Goal: Task Accomplishment & Management: Manage account settings

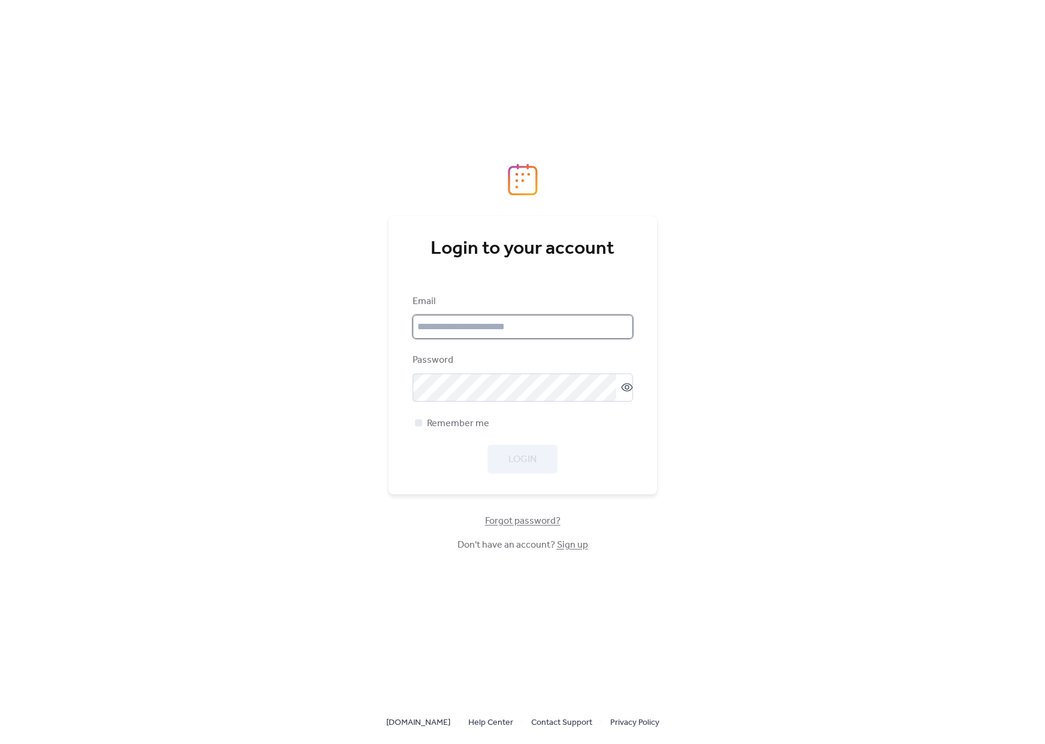
click at [501, 324] on input "email" at bounding box center [523, 327] width 220 height 24
click at [685, 334] on div "Login to your account Email Password Remember me Login Forgot password? Don't h…" at bounding box center [522, 372] width 1045 height 744
click at [495, 327] on input "email" at bounding box center [523, 327] width 220 height 24
click at [698, 328] on div "Login to your account Email Password Remember me Login Forgot password? Don't h…" at bounding box center [522, 372] width 1045 height 744
click at [572, 550] on link "Sign up" at bounding box center [572, 545] width 31 height 19
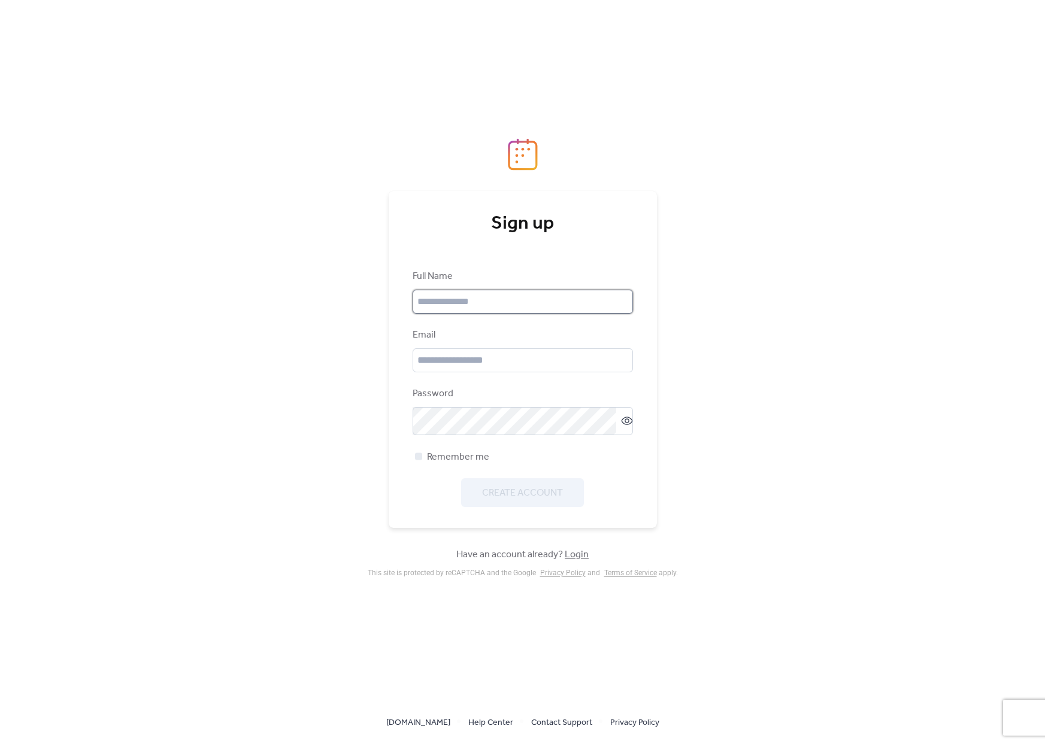
click at [457, 312] on input "text" at bounding box center [523, 302] width 220 height 24
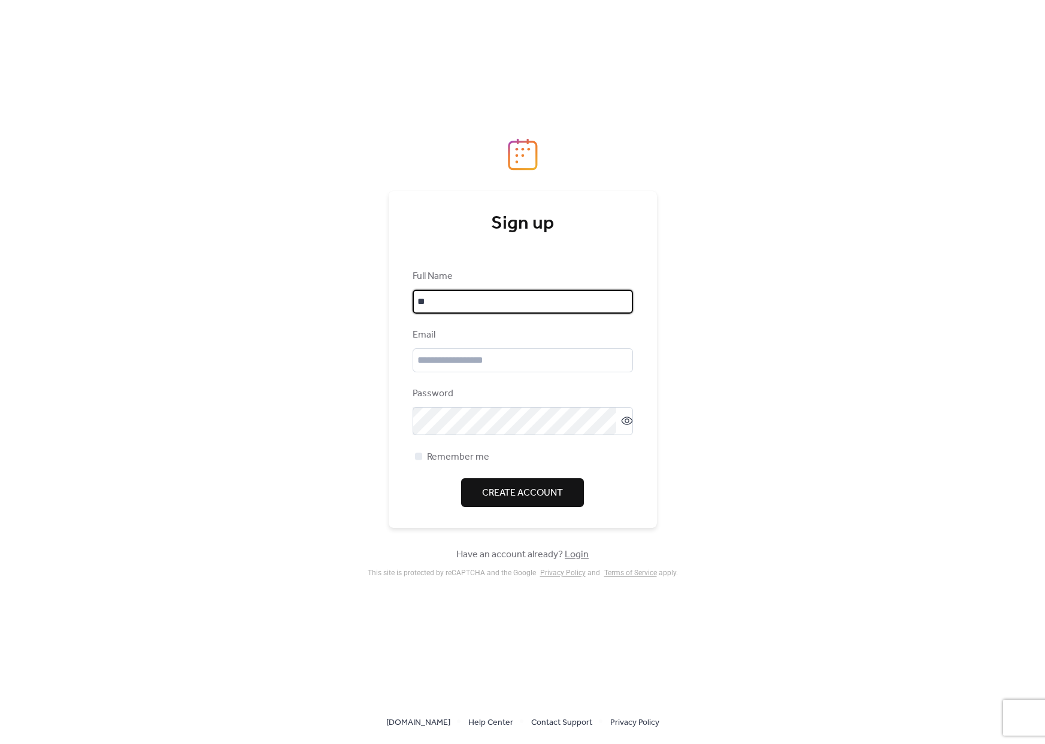
type input "**"
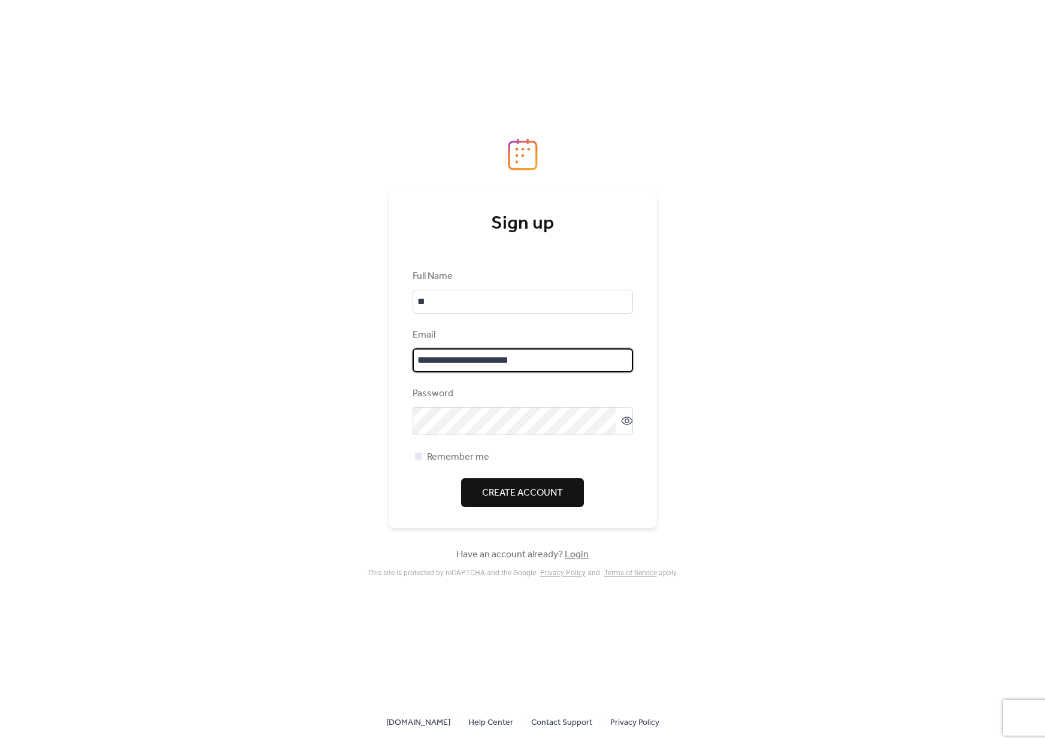
type input "**********"
click at [796, 352] on div "**********" at bounding box center [522, 372] width 1045 height 744
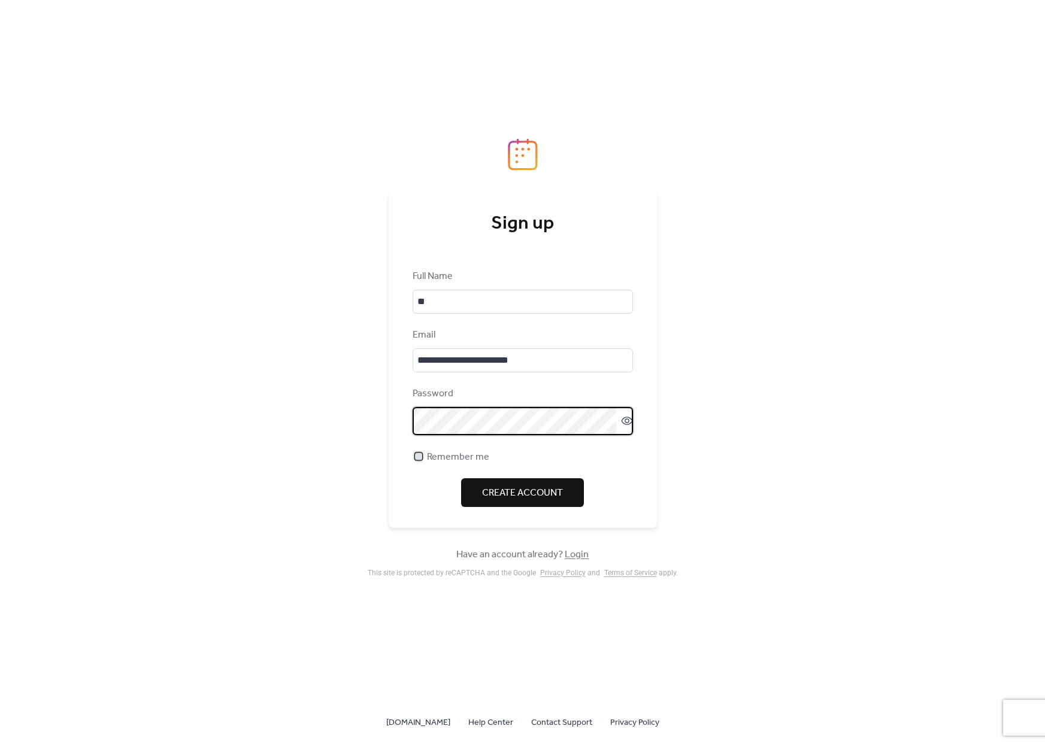
click at [470, 460] on span "Remember me" at bounding box center [458, 457] width 62 height 14
click at [508, 492] on span "Create Account" at bounding box center [522, 493] width 81 height 14
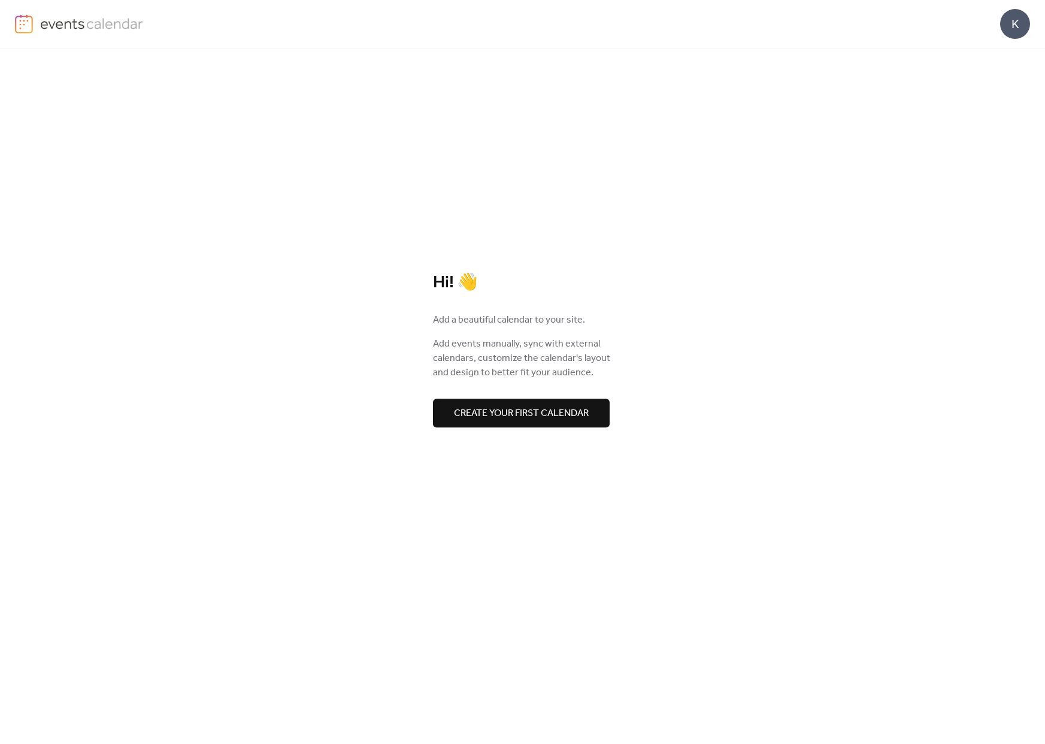
click at [510, 420] on span "Create your first calendar" at bounding box center [521, 414] width 135 height 14
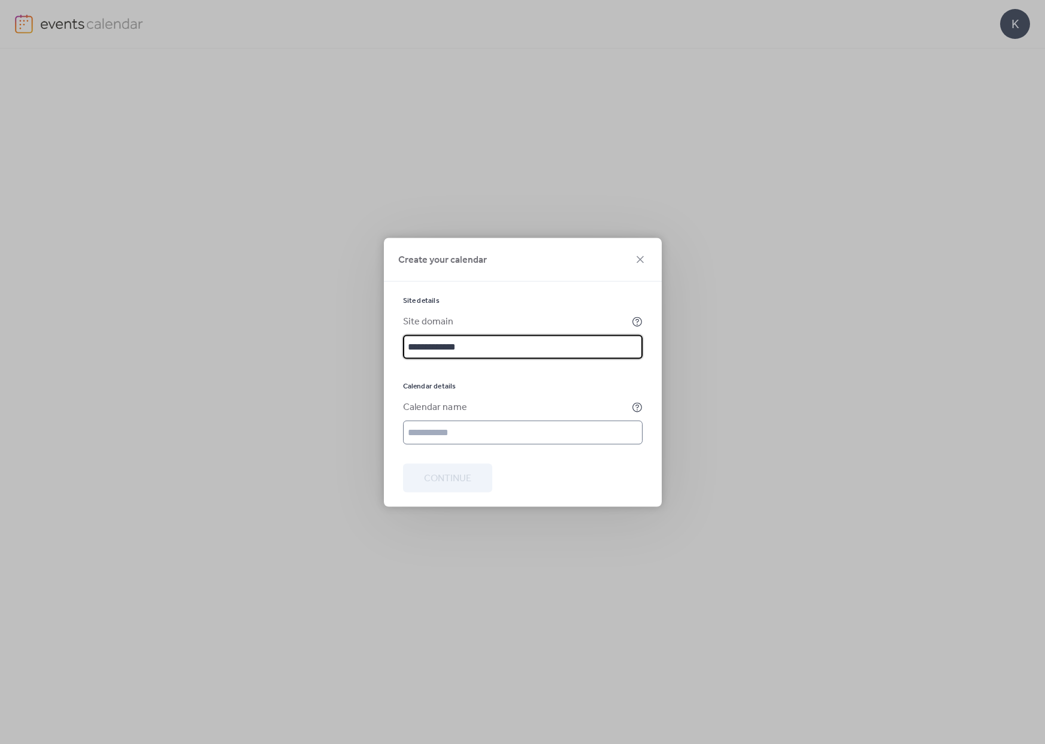
type input "**********"
click at [509, 423] on input "text" at bounding box center [523, 432] width 240 height 24
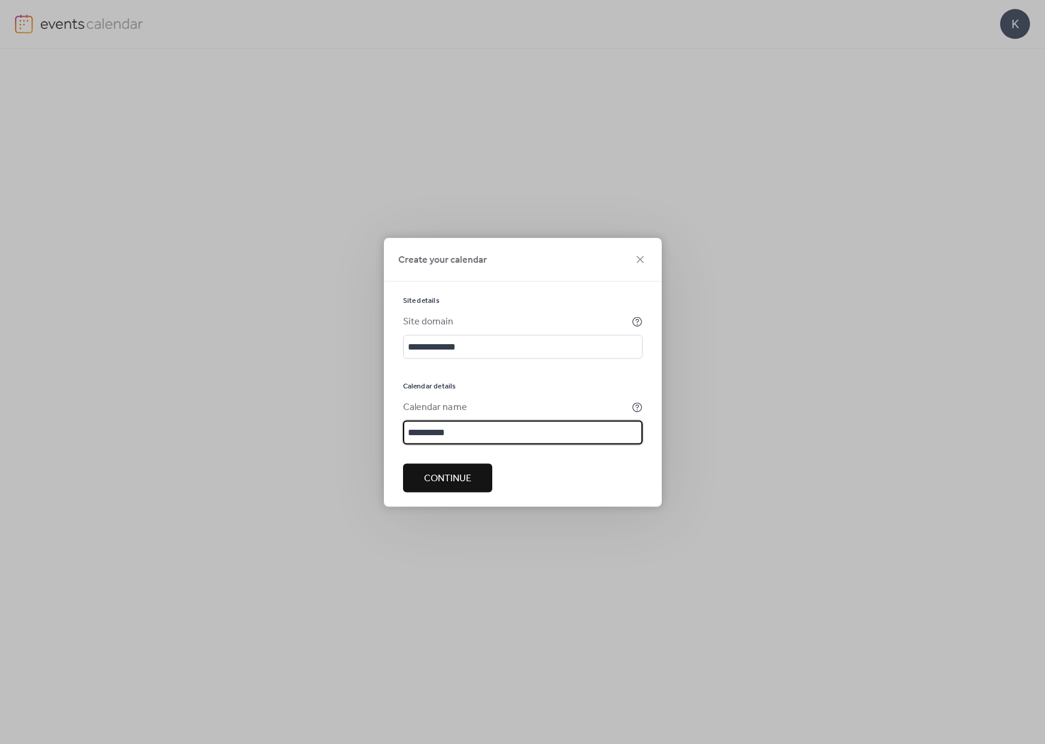
type input "**********"
click at [466, 473] on button "Continue" at bounding box center [447, 477] width 89 height 29
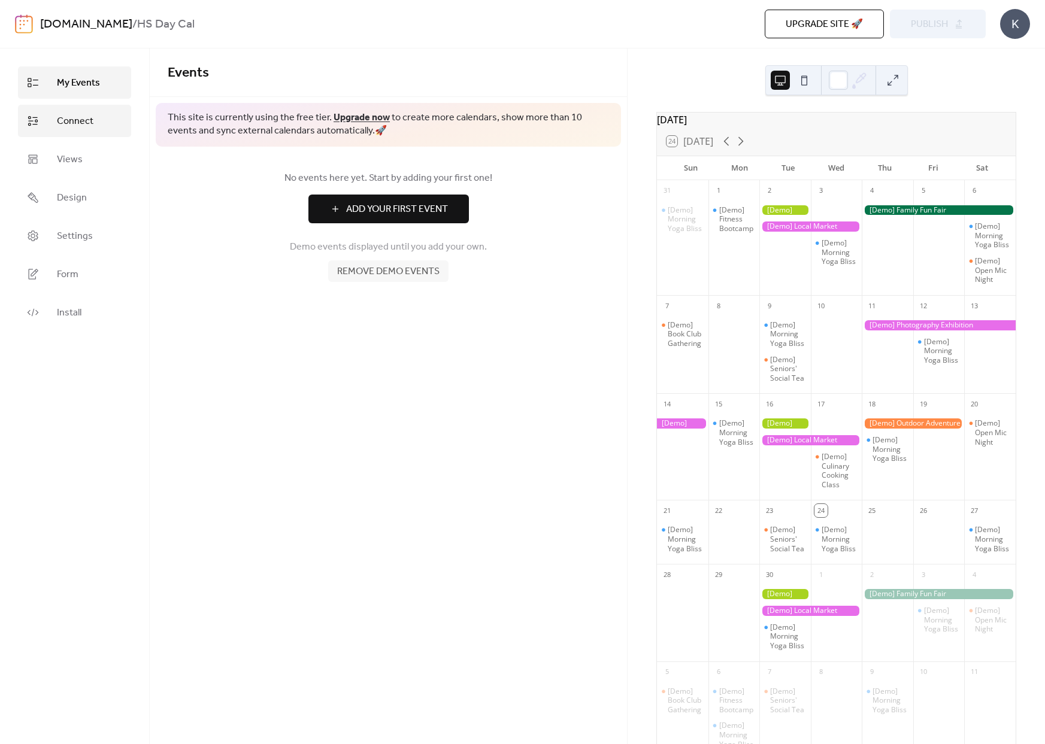
click at [108, 119] on link "Connect" at bounding box center [74, 121] width 113 height 32
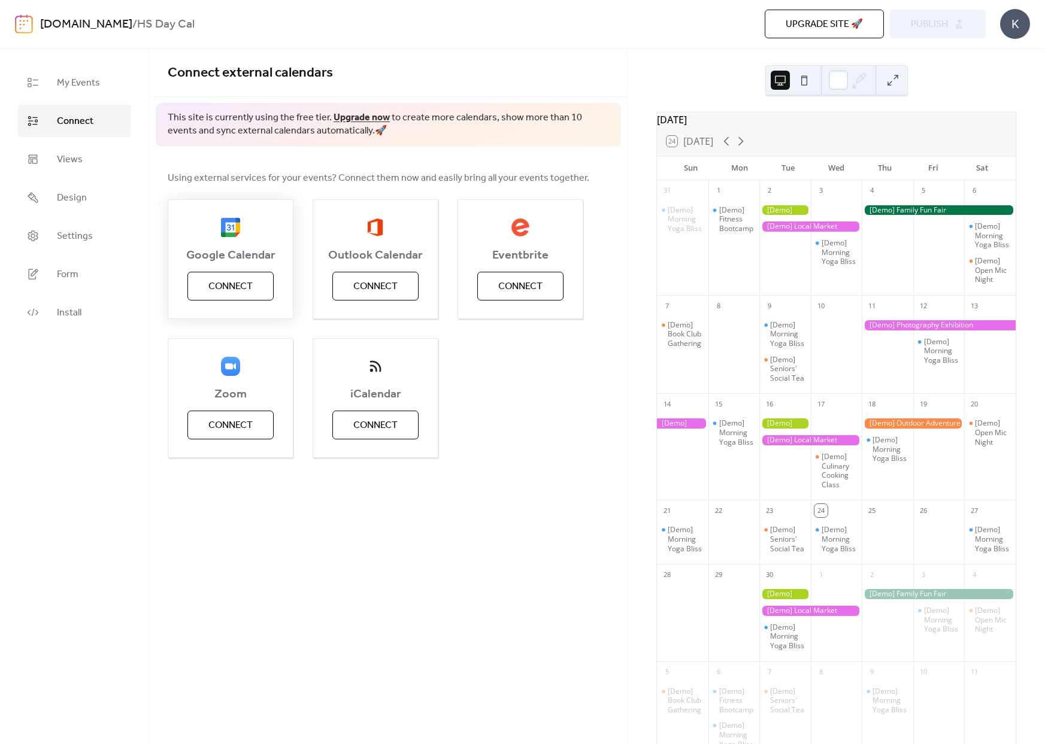
click at [229, 280] on span "Connect" at bounding box center [230, 287] width 44 height 14
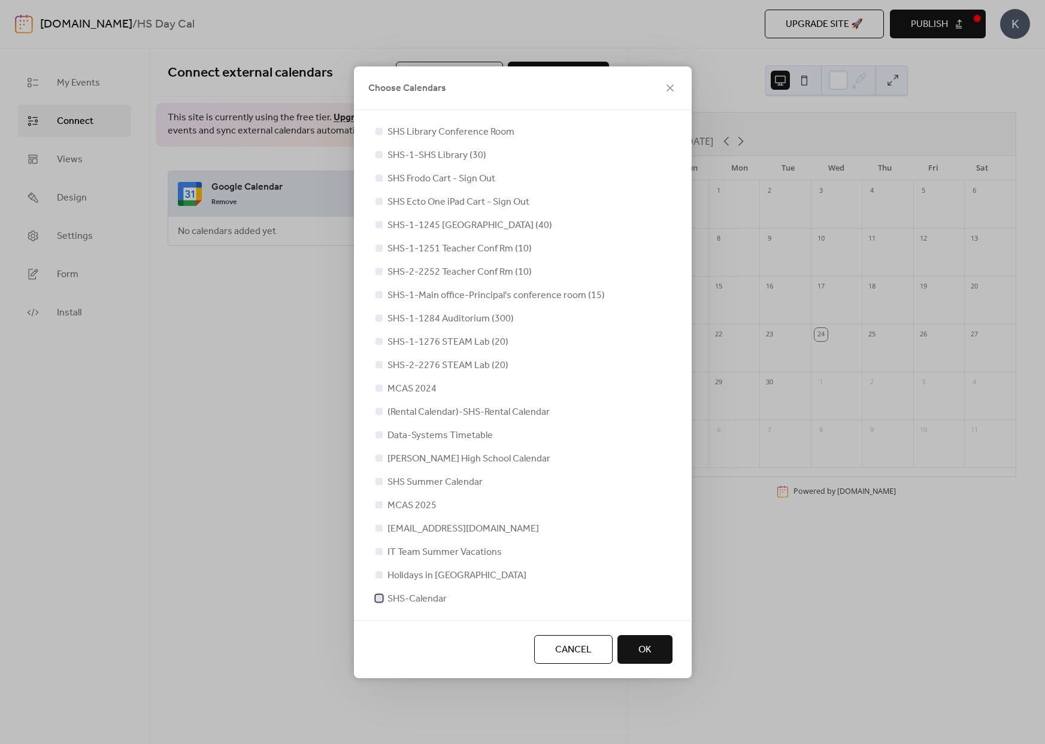
click at [379, 596] on div at bounding box center [378, 598] width 7 height 7
click at [640, 653] on span "OK" at bounding box center [644, 650] width 13 height 14
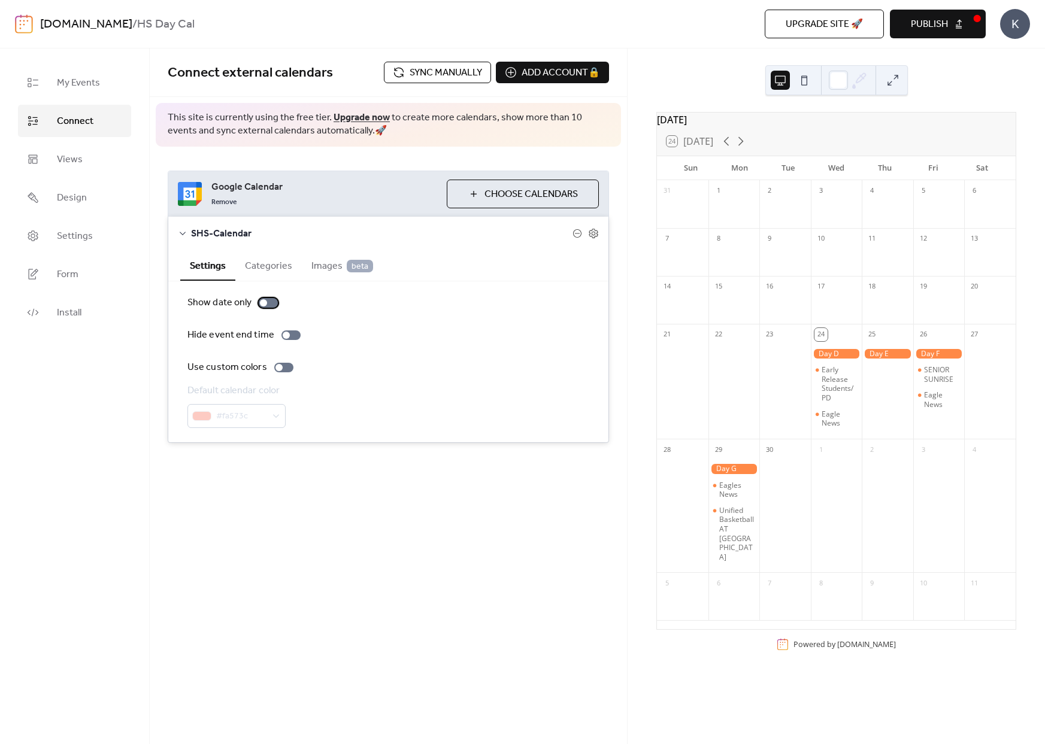
click at [264, 302] on div at bounding box center [263, 302] width 7 height 7
click at [265, 302] on div at bounding box center [268, 303] width 19 height 10
click at [647, 213] on div "[DATE] 24 [DATE] Sun Mon Tue Wed Thu Fri Sat 31 1 2 3 4 5 6 7 8 9 10 11 12 13 1…" at bounding box center [836, 384] width 379 height 545
click at [811, 83] on button at bounding box center [804, 80] width 19 height 19
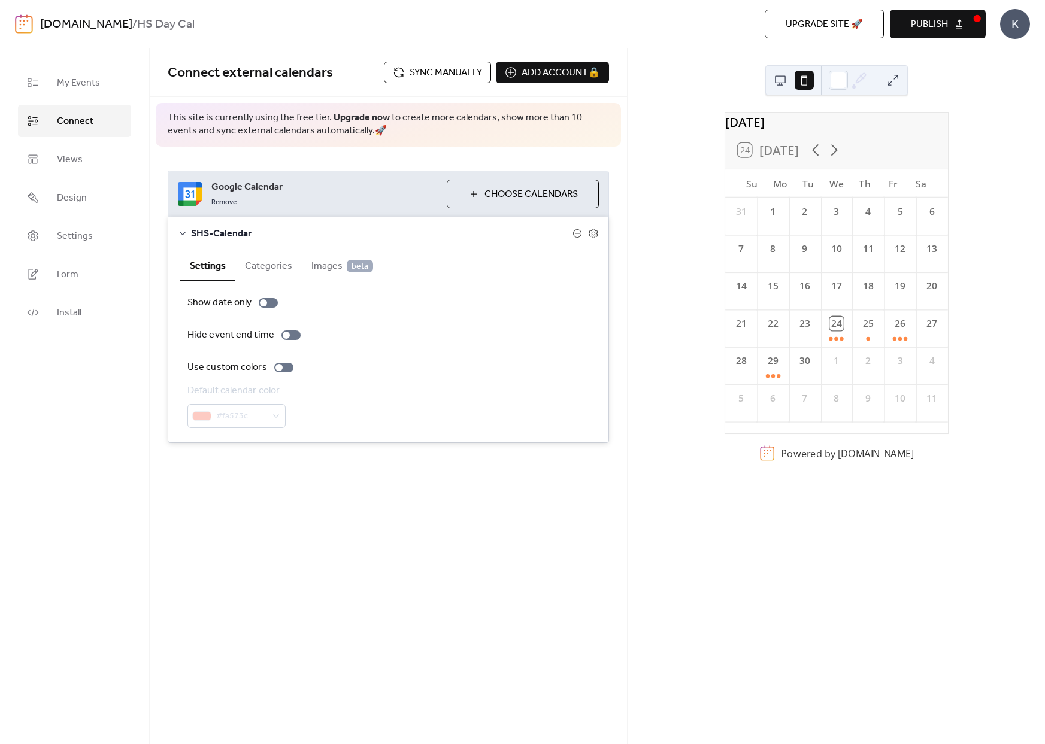
click at [780, 84] on button at bounding box center [780, 80] width 19 height 19
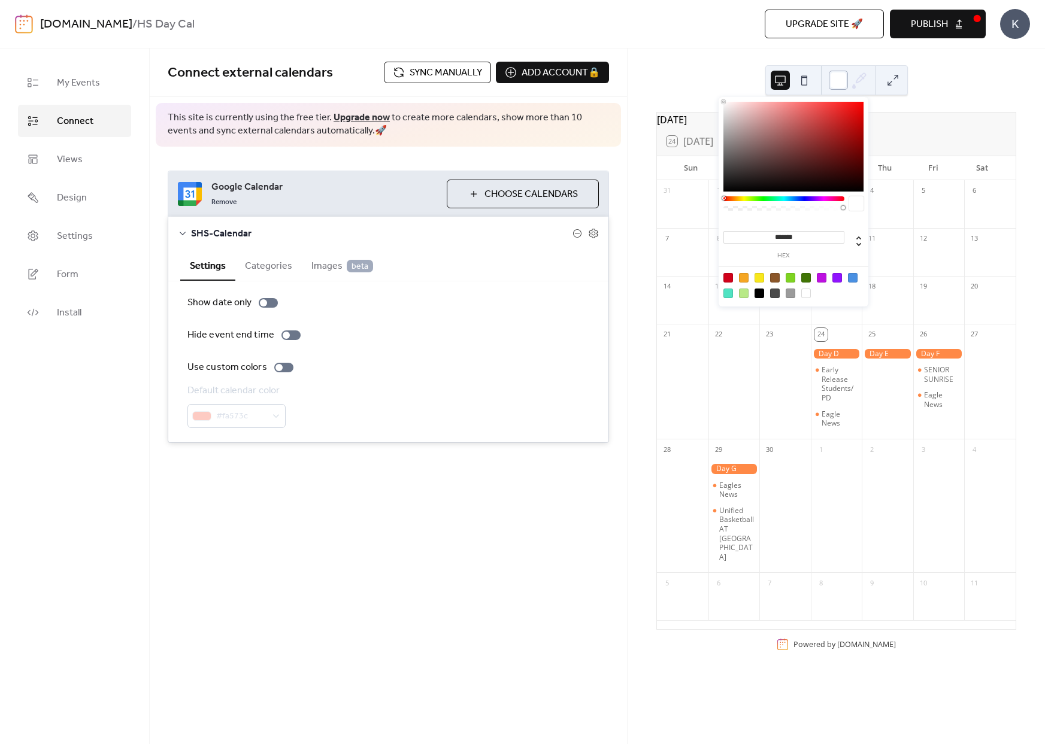
click at [840, 83] on div at bounding box center [838, 80] width 19 height 19
click at [860, 83] on icon at bounding box center [859, 80] width 18 height 18
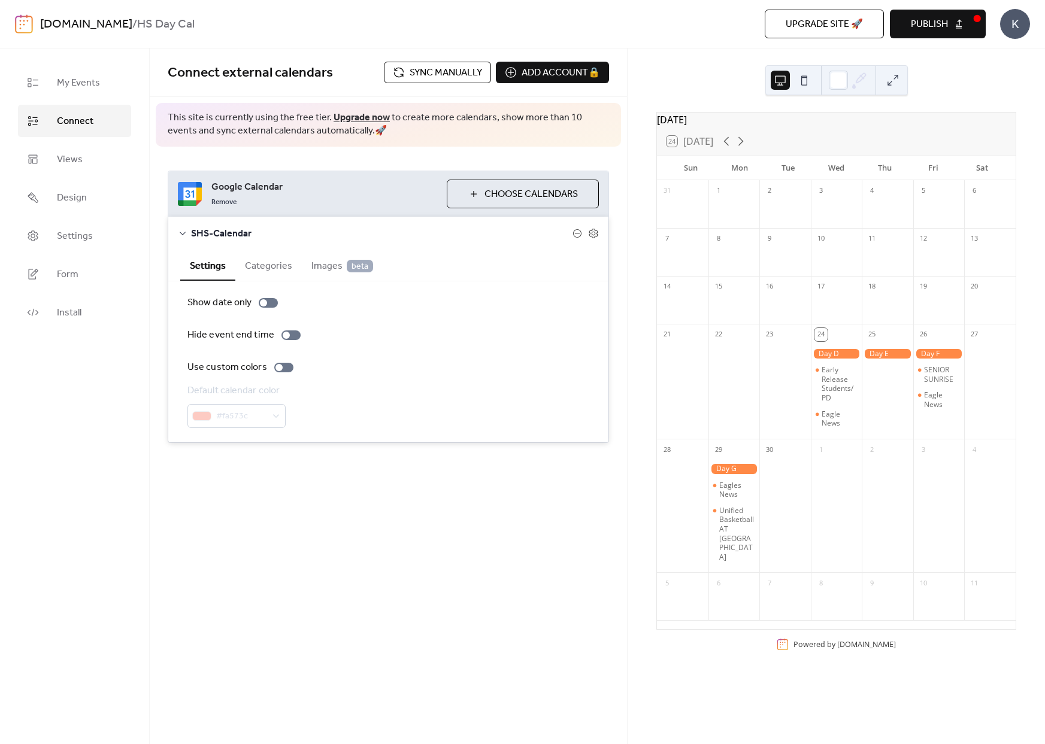
click at [893, 82] on button at bounding box center [892, 80] width 19 height 19
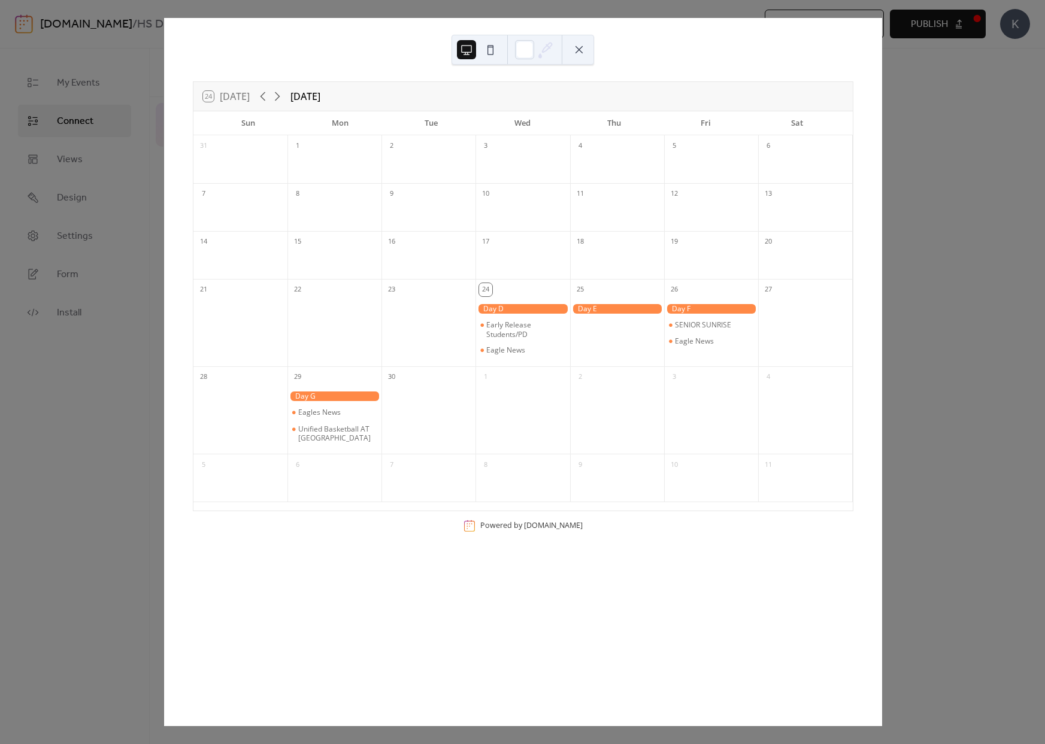
click at [580, 50] on button at bounding box center [578, 49] width 19 height 19
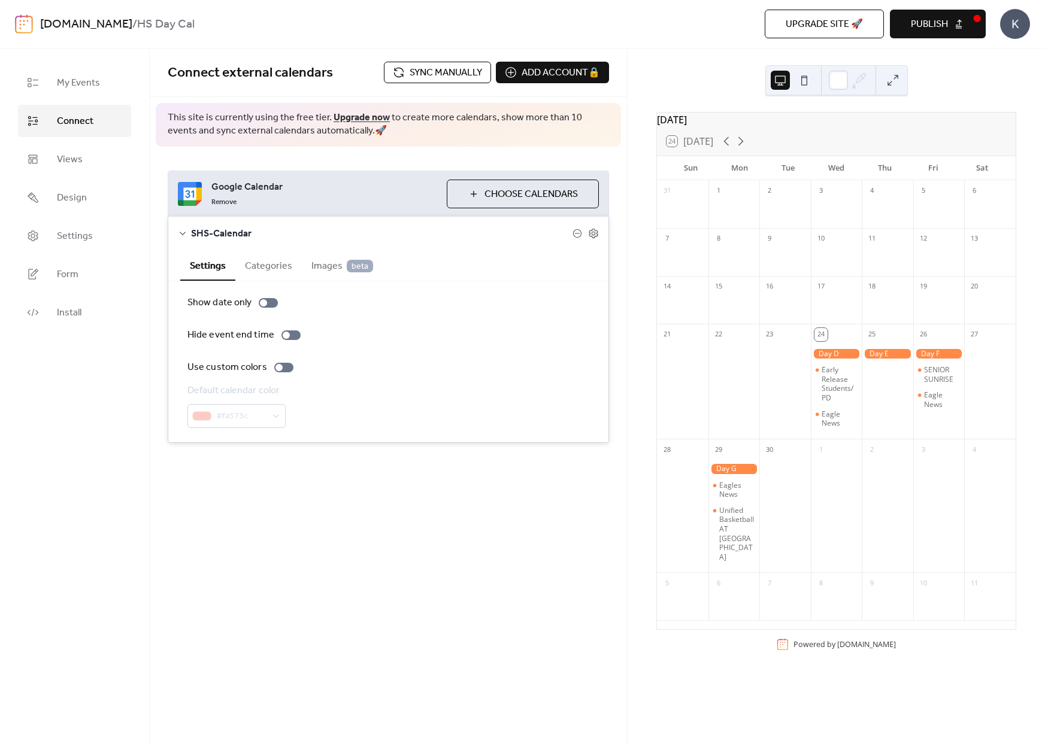
click at [632, 142] on div "[DATE] 24 [DATE] Sun Mon Tue Wed Thu Fri Sat 31 1 2 3 4 5 6 7 8 9 10 11 12 13 1…" at bounding box center [836, 397] width 417 height 696
click at [591, 231] on icon at bounding box center [593, 234] width 9 height 10
click at [281, 266] on button "Categories" at bounding box center [268, 264] width 66 height 29
click at [202, 263] on button "Settings" at bounding box center [207, 264] width 55 height 29
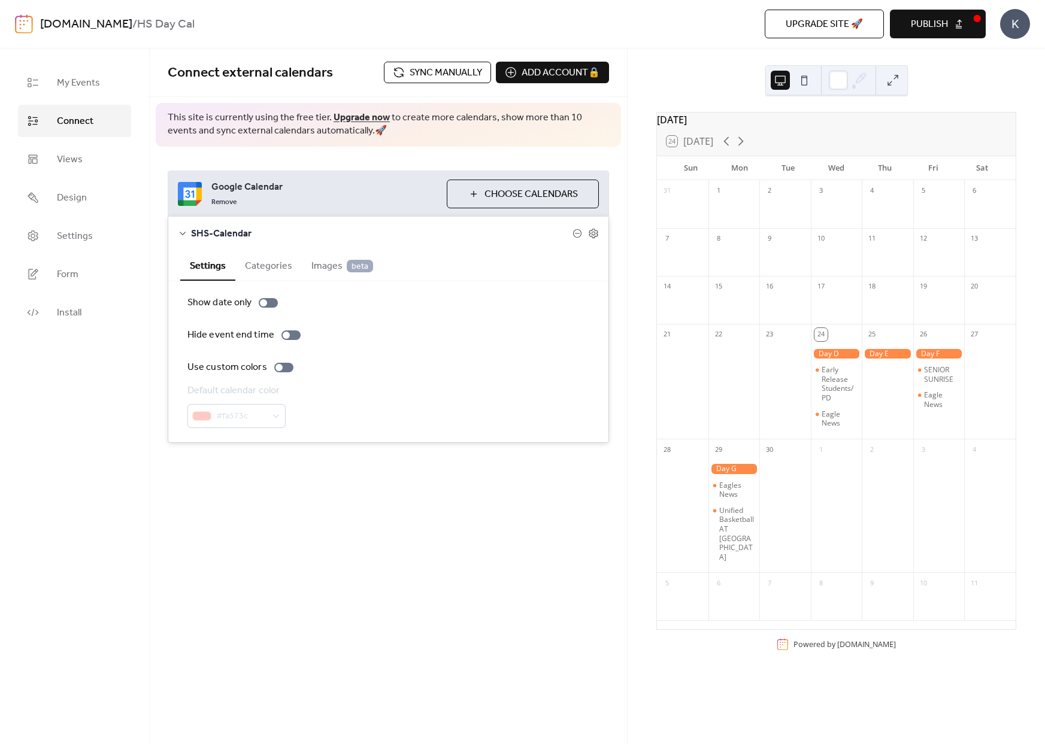
click at [331, 266] on span "Images beta" at bounding box center [342, 266] width 62 height 14
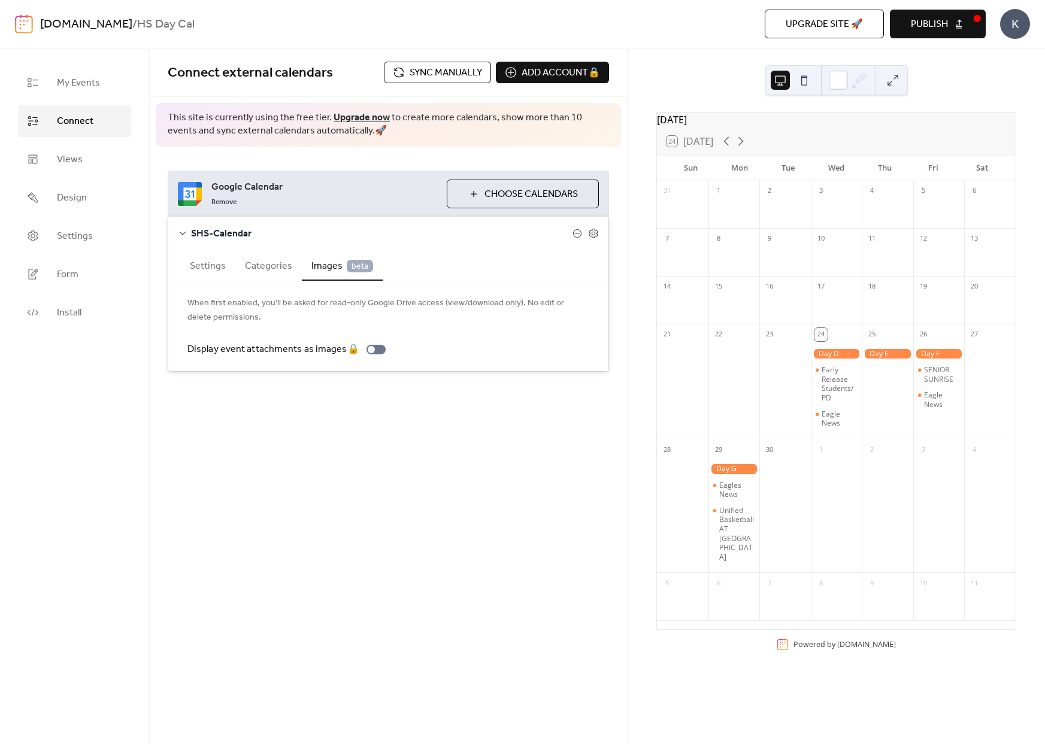
click at [222, 269] on button "Settings" at bounding box center [207, 264] width 55 height 29
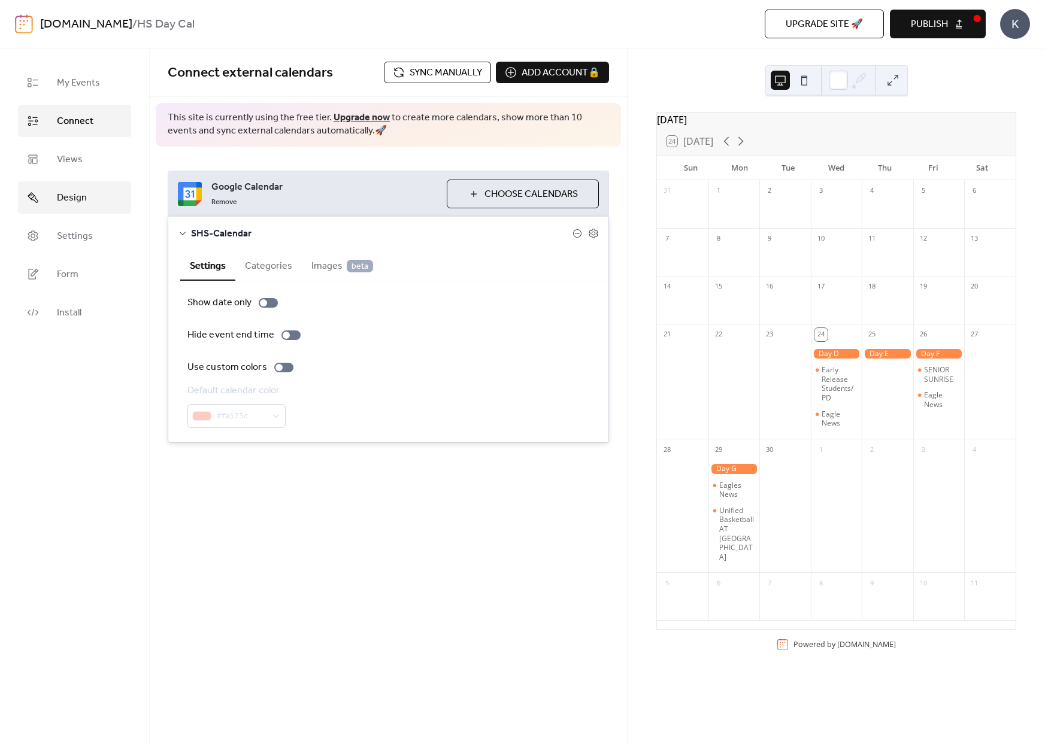
click at [80, 187] on link "Design" at bounding box center [74, 197] width 113 height 32
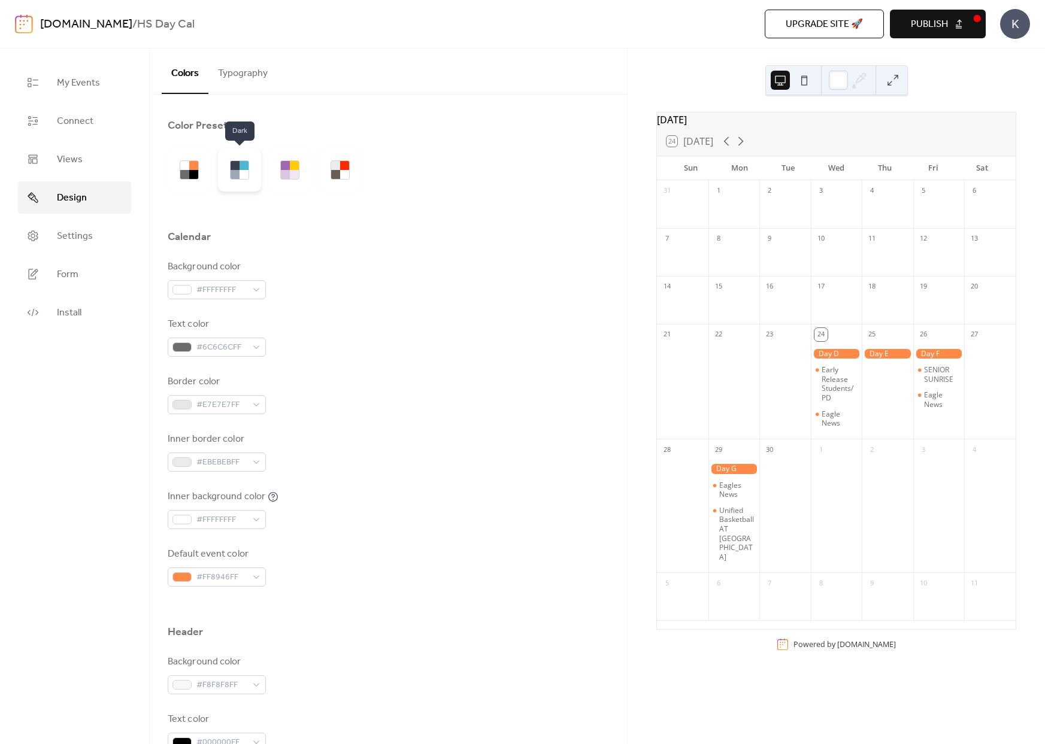
click at [232, 171] on div at bounding box center [235, 174] width 9 height 9
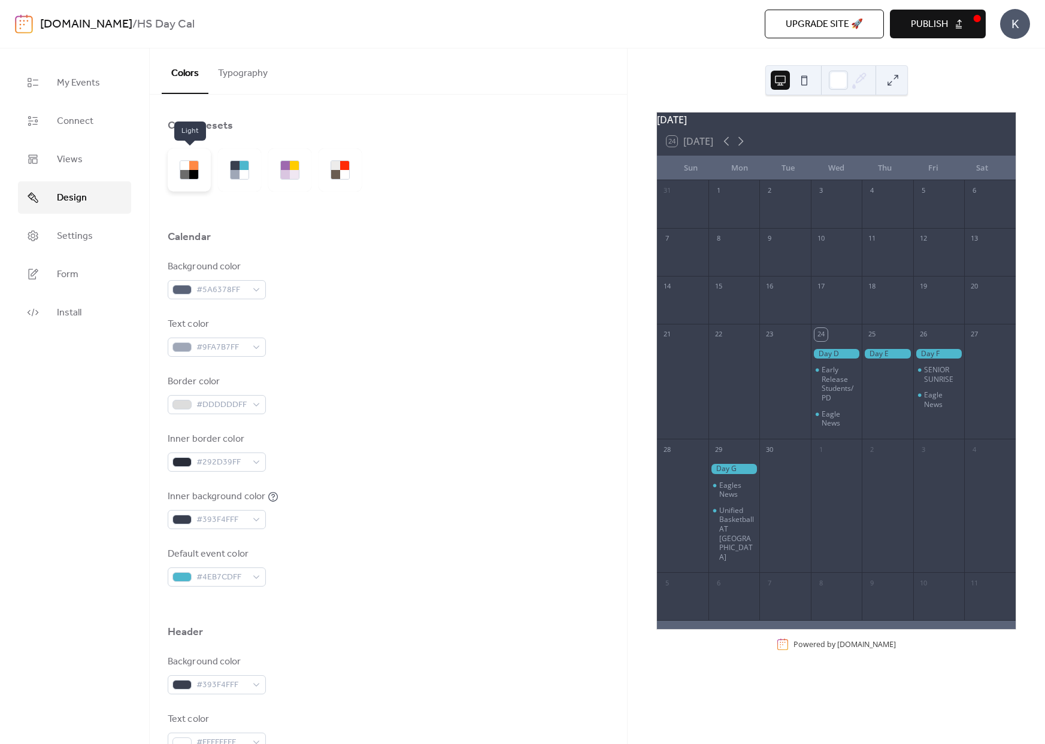
click at [198, 171] on div at bounding box center [189, 169] width 19 height 19
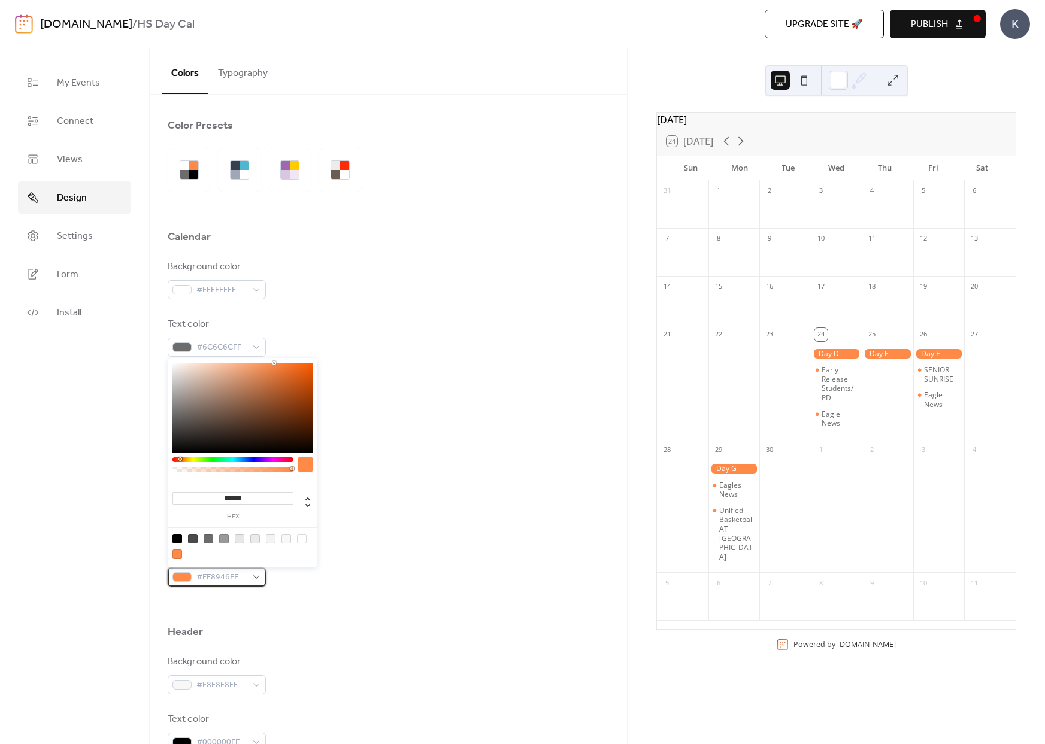
click at [250, 578] on div "#FF8946FF" at bounding box center [217, 577] width 98 height 19
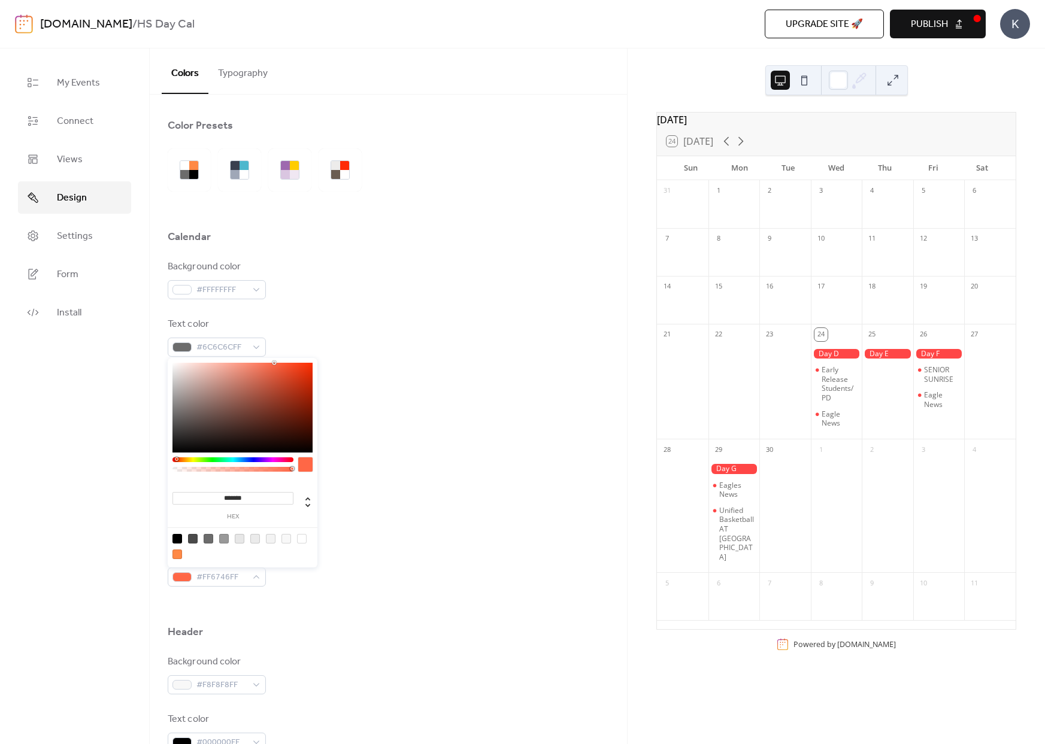
type input "*******"
drag, startPoint x: 181, startPoint y: 459, endPoint x: 175, endPoint y: 463, distance: 7.5
click at [175, 463] on div at bounding box center [232, 467] width 121 height 21
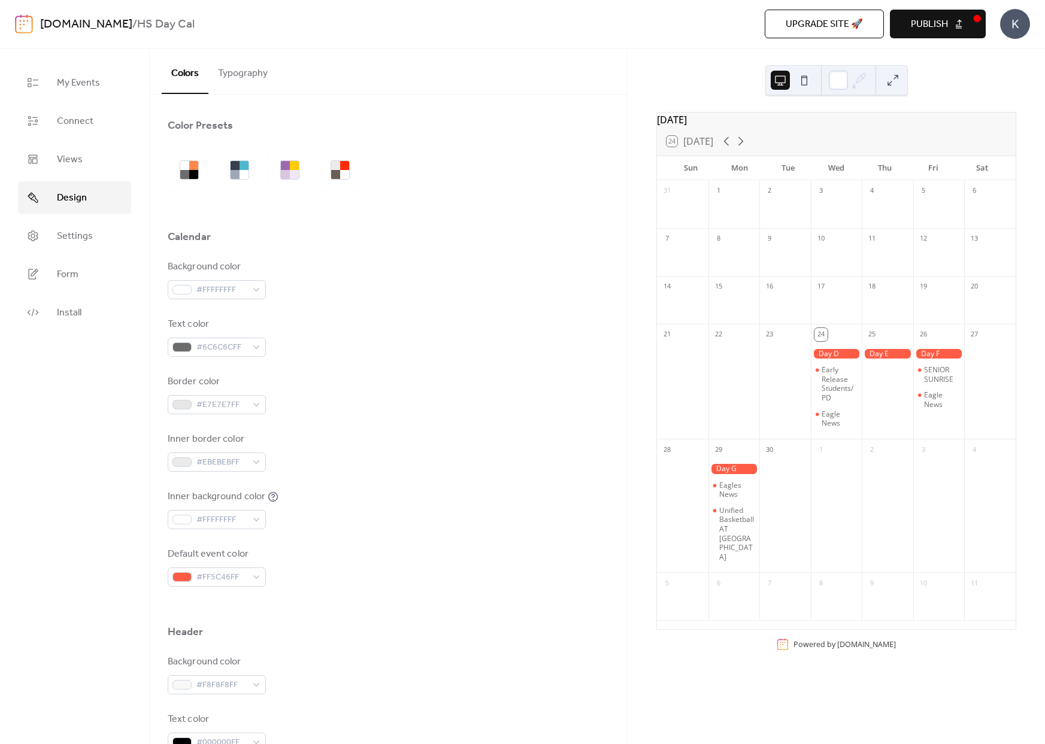
click at [397, 518] on div "Inner background color #FFFFFFFF" at bounding box center [388, 510] width 441 height 40
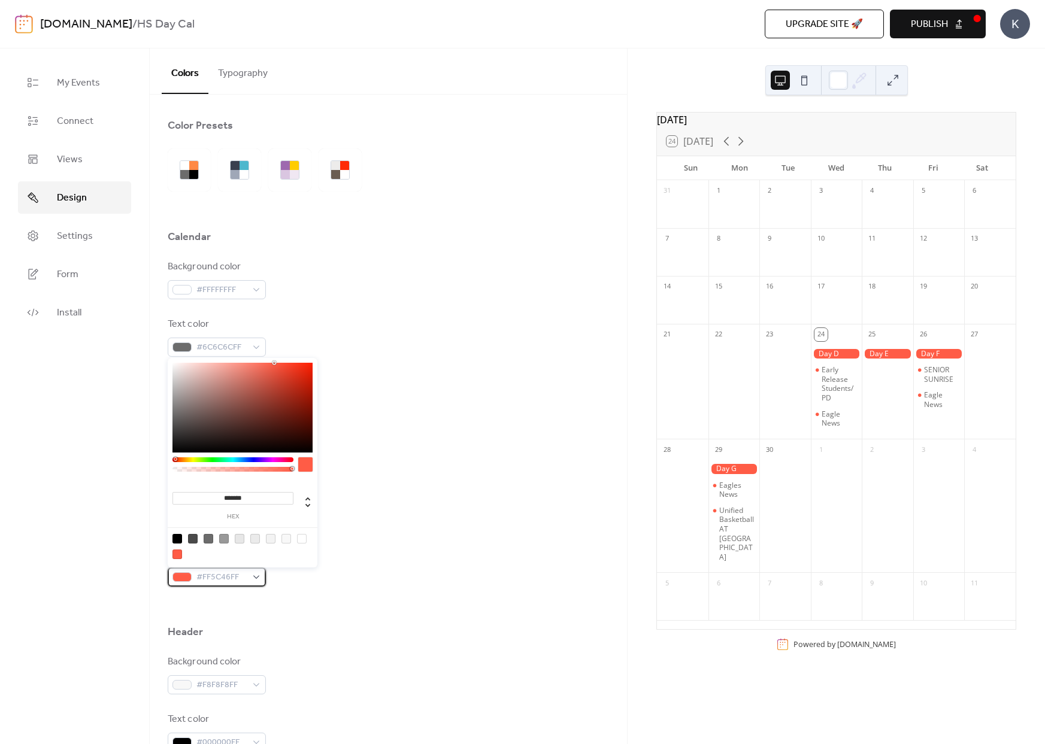
click at [224, 580] on span "#FF5C46FF" at bounding box center [221, 578] width 50 height 14
click at [174, 460] on div at bounding box center [174, 459] width 4 height 4
click at [298, 465] on div at bounding box center [305, 464] width 14 height 14
click at [308, 465] on div at bounding box center [305, 464] width 14 height 14
click at [180, 551] on div at bounding box center [177, 555] width 10 height 10
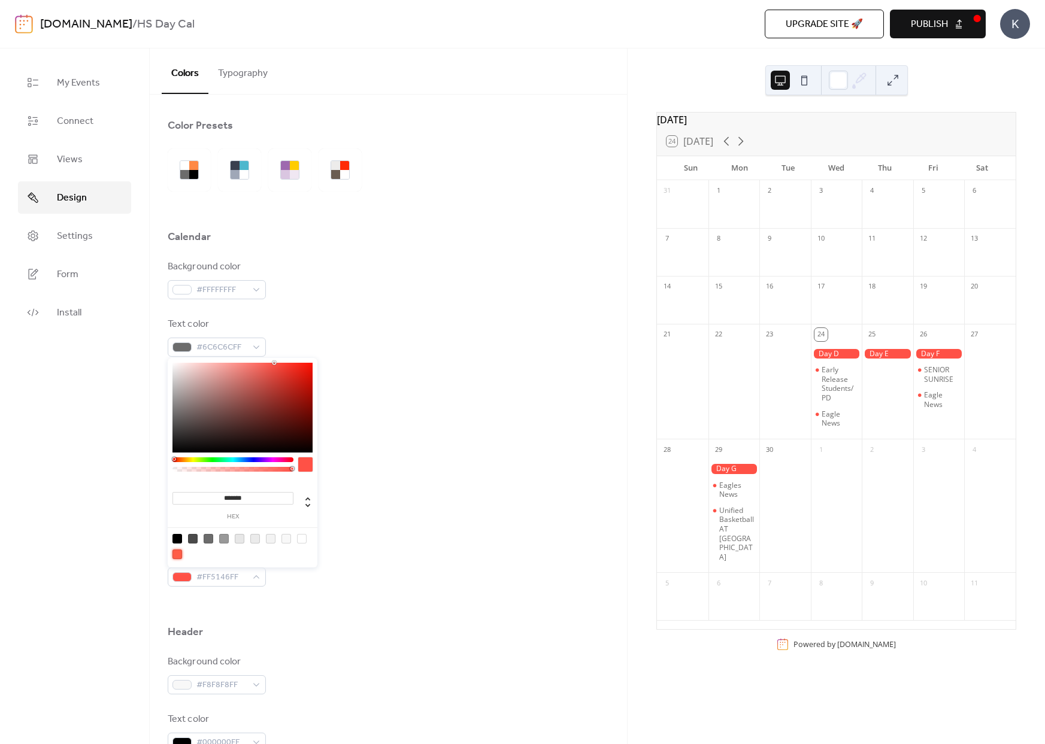
type input "*******"
click at [360, 462] on div "Inner border color #EBEBEBFF" at bounding box center [388, 452] width 441 height 40
click at [202, 579] on span "#FF5C46FF" at bounding box center [221, 578] width 50 height 14
drag, startPoint x: 176, startPoint y: 462, endPoint x: 169, endPoint y: 462, distance: 6.6
click at [169, 462] on div "******* hex" at bounding box center [243, 464] width 150 height 212
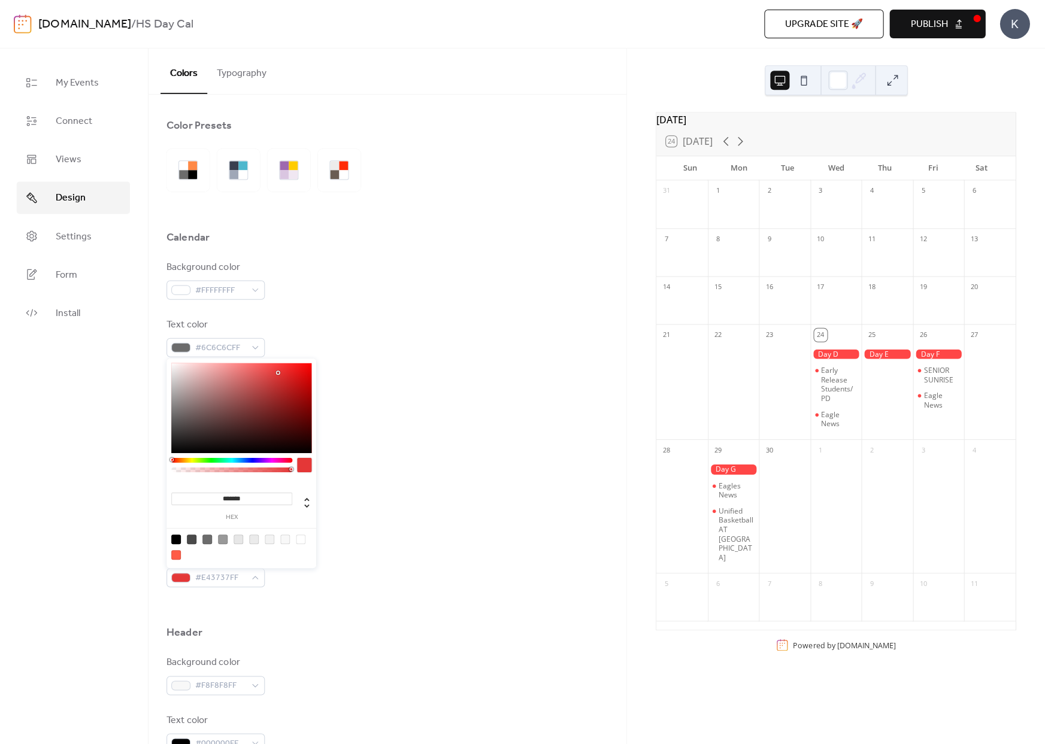
type input "*******"
drag, startPoint x: 275, startPoint y: 362, endPoint x: 283, endPoint y: 377, distance: 16.1
click at [283, 377] on div at bounding box center [282, 376] width 2 height 2
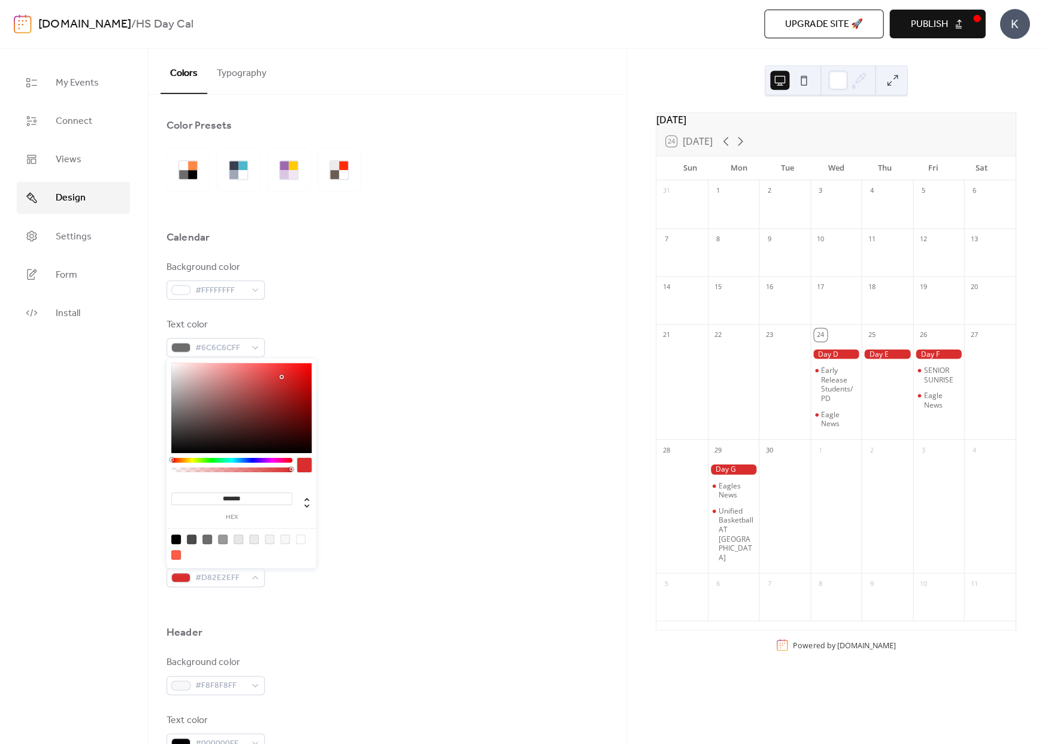
click at [335, 429] on div "Background color #FFFFFFFF Text color #6C6C6CFF Border color #E7E7E7FF Inner bo…" at bounding box center [388, 423] width 441 height 327
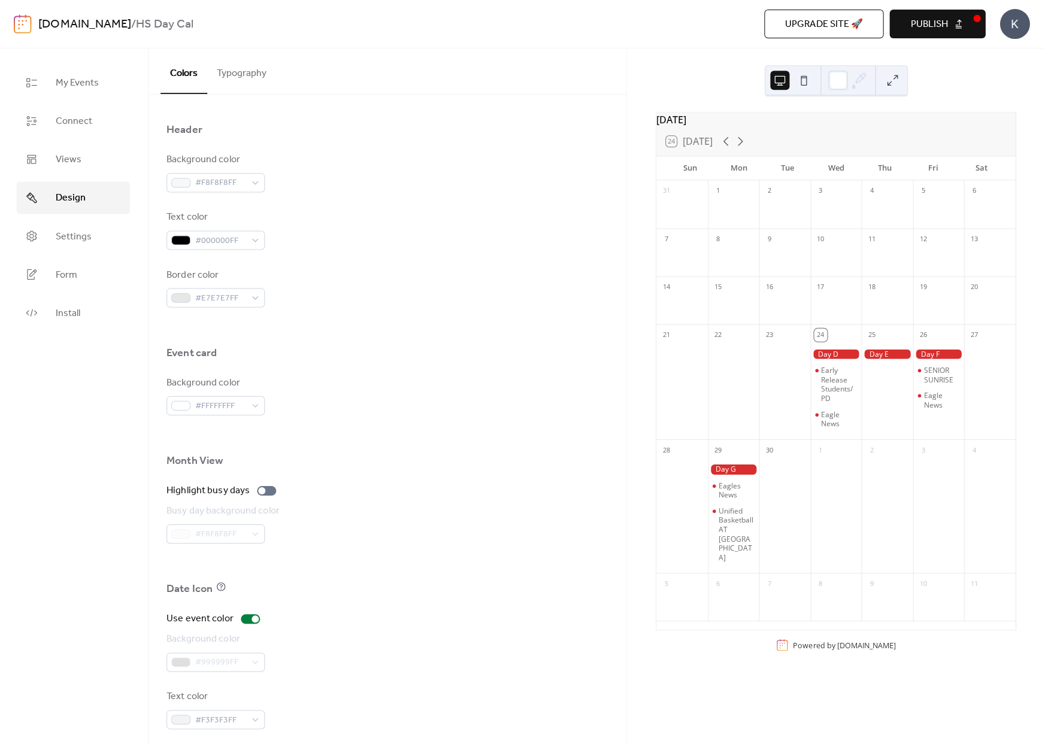
scroll to position [510, 0]
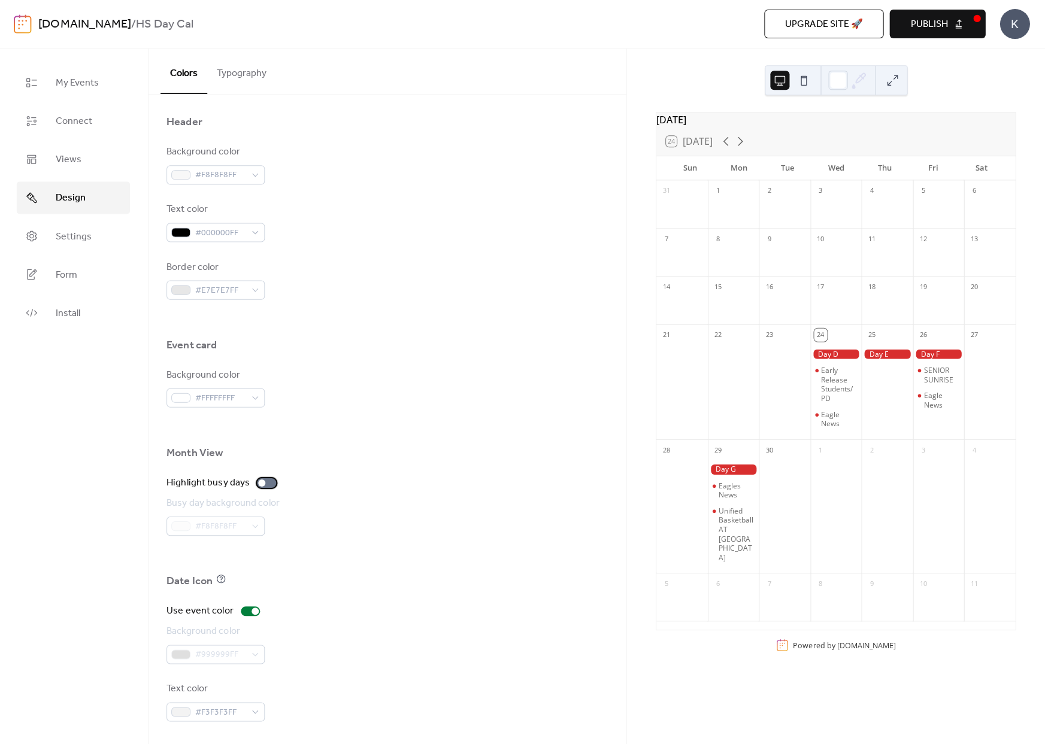
click at [264, 482] on div at bounding box center [262, 482] width 7 height 7
click at [264, 482] on div at bounding box center [267, 483] width 19 height 10
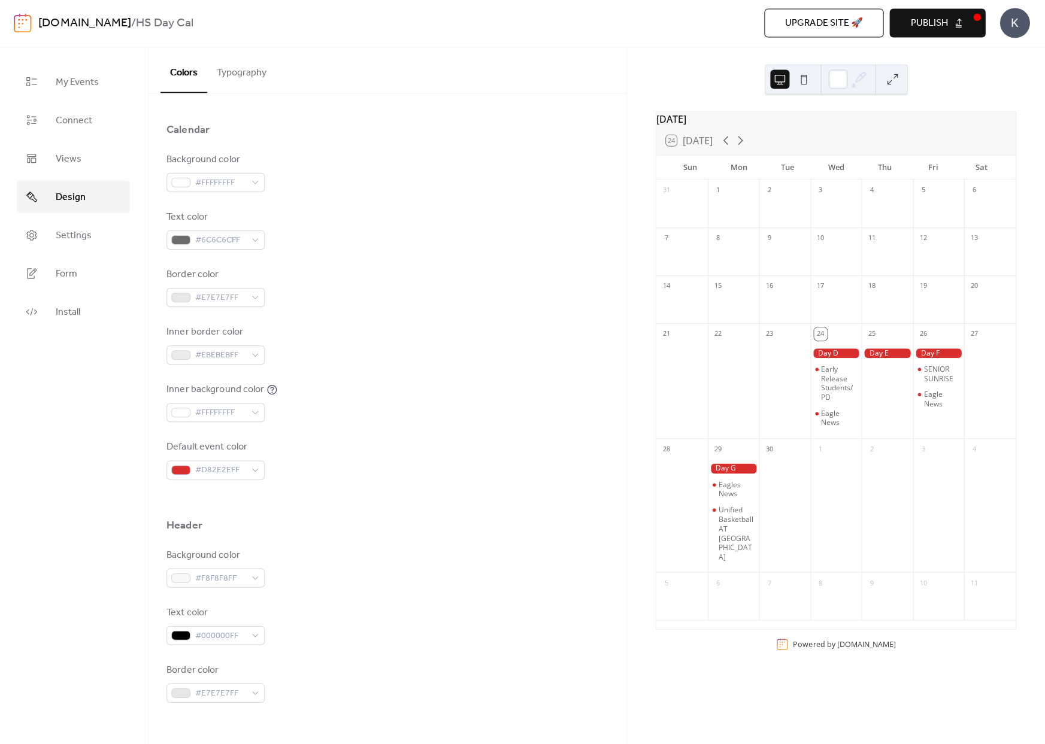
scroll to position [0, 0]
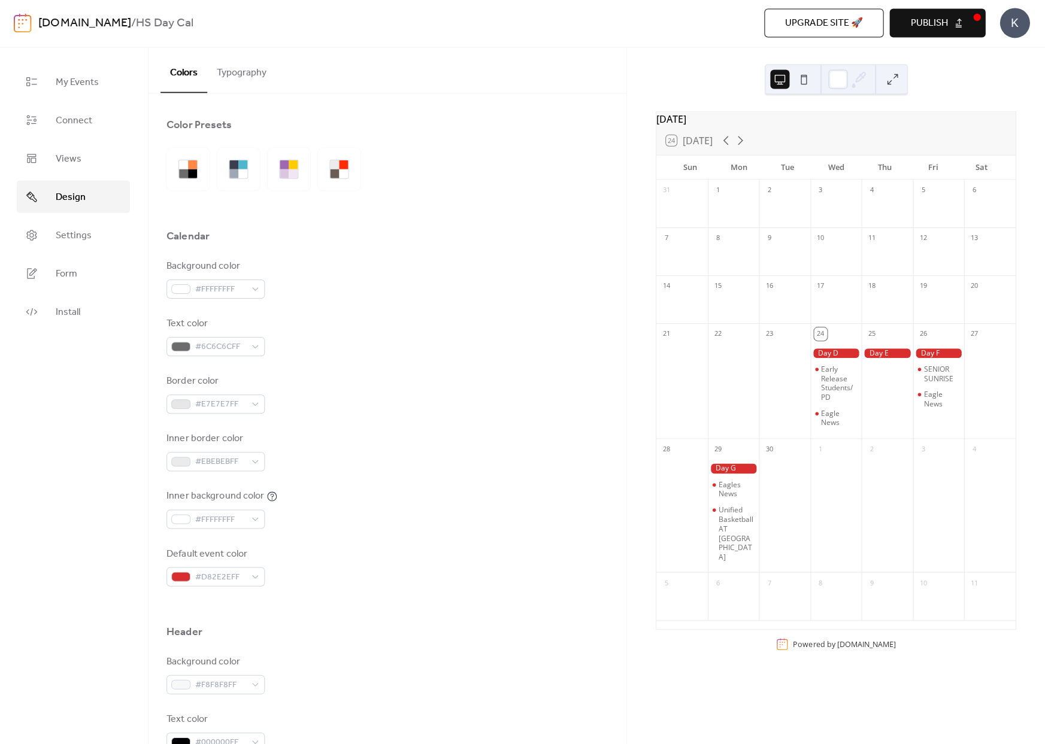
click at [247, 81] on button "Typography" at bounding box center [242, 71] width 69 height 44
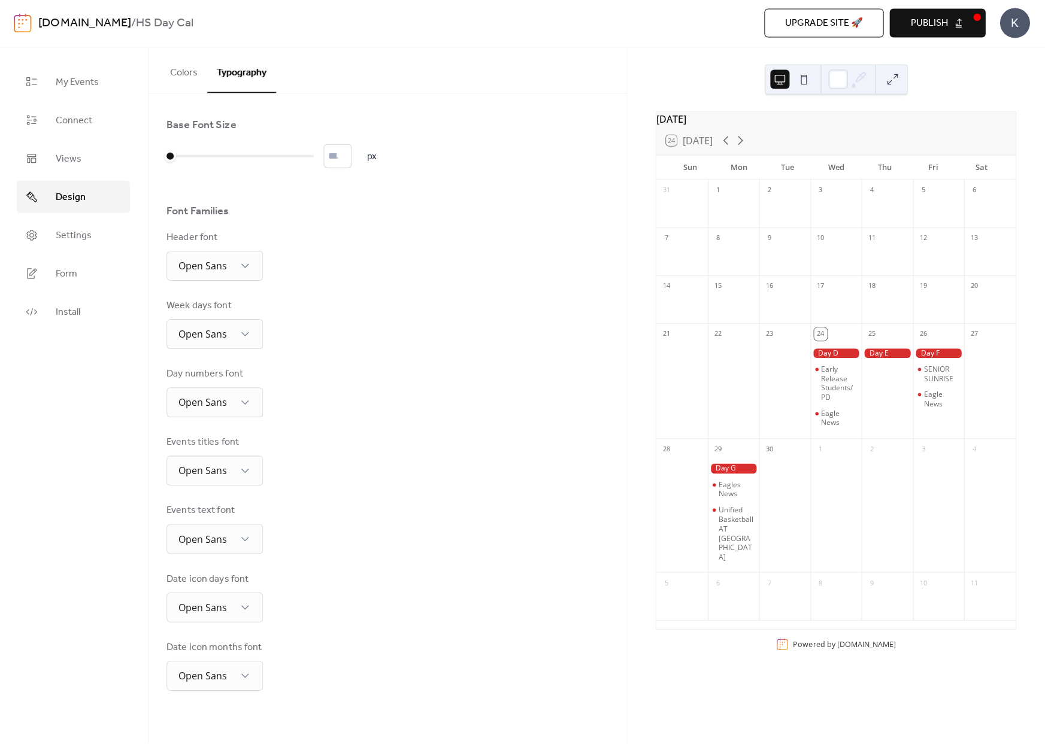
click at [202, 72] on button "Colors" at bounding box center [185, 71] width 47 height 44
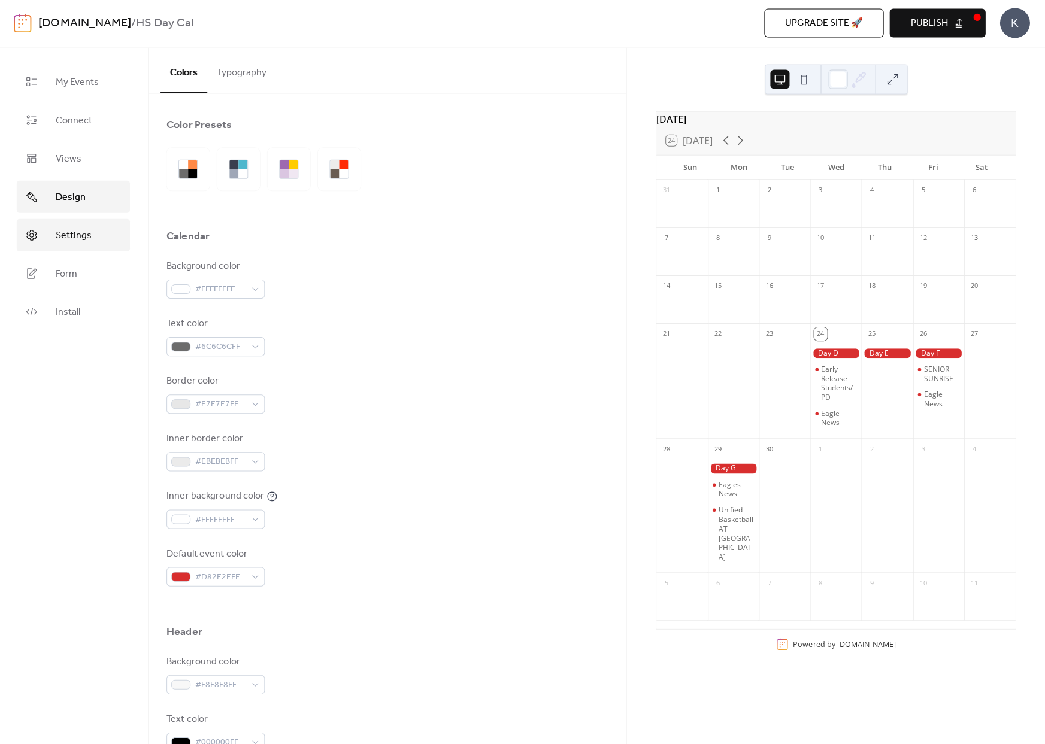
click at [69, 232] on span "Settings" at bounding box center [75, 236] width 36 height 14
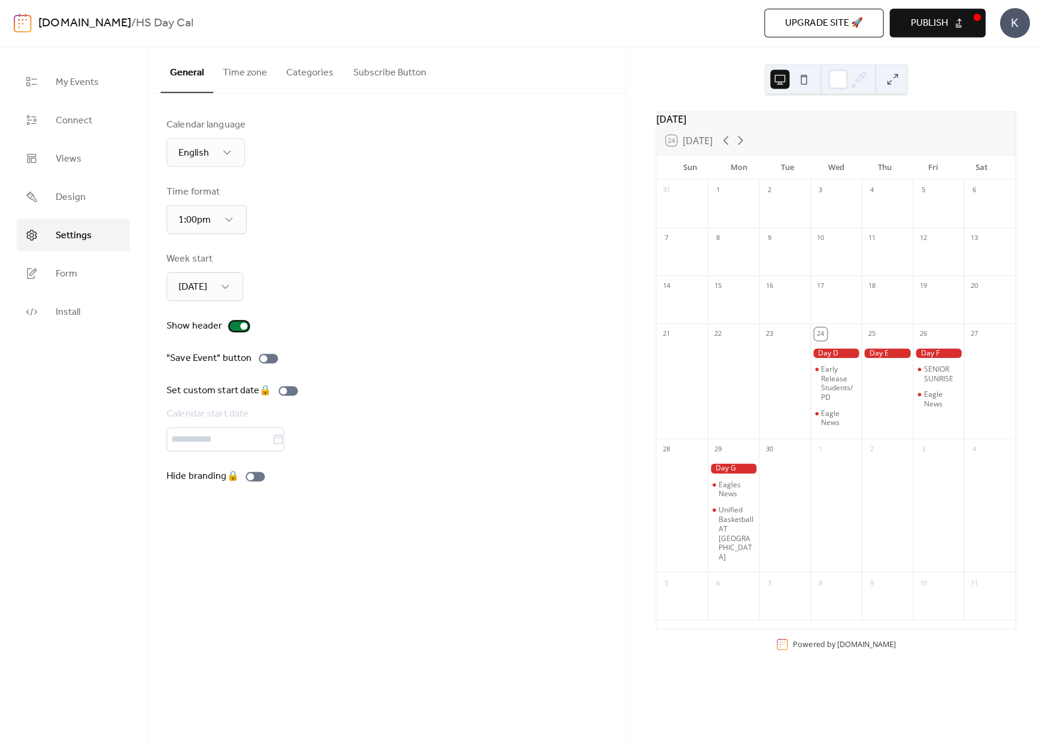
click at [241, 329] on div at bounding box center [240, 327] width 19 height 10
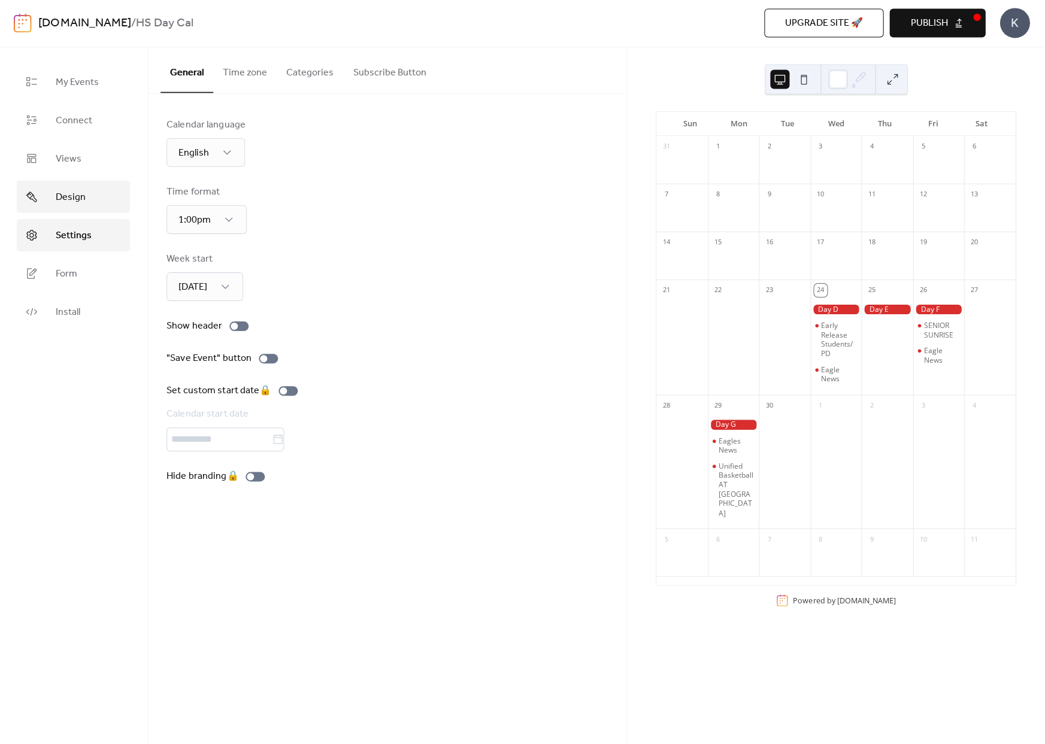
click at [87, 200] on link "Design" at bounding box center [74, 197] width 113 height 32
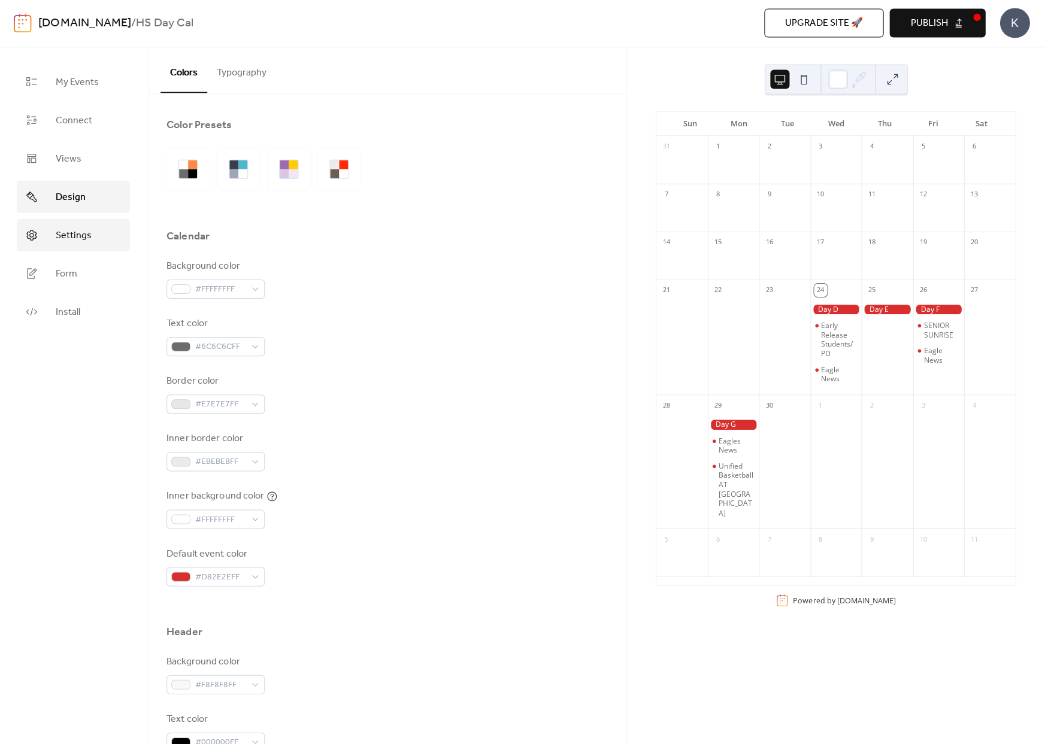
click at [81, 237] on span "Settings" at bounding box center [75, 236] width 36 height 14
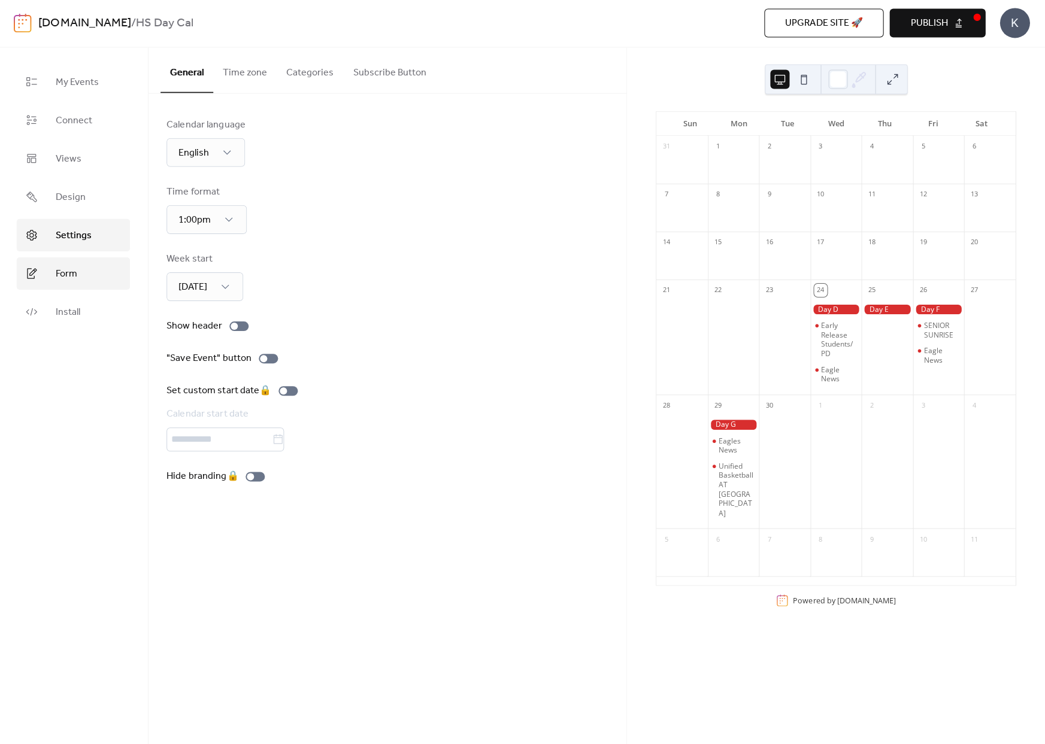
click at [76, 276] on span "Form" at bounding box center [68, 275] width 22 height 14
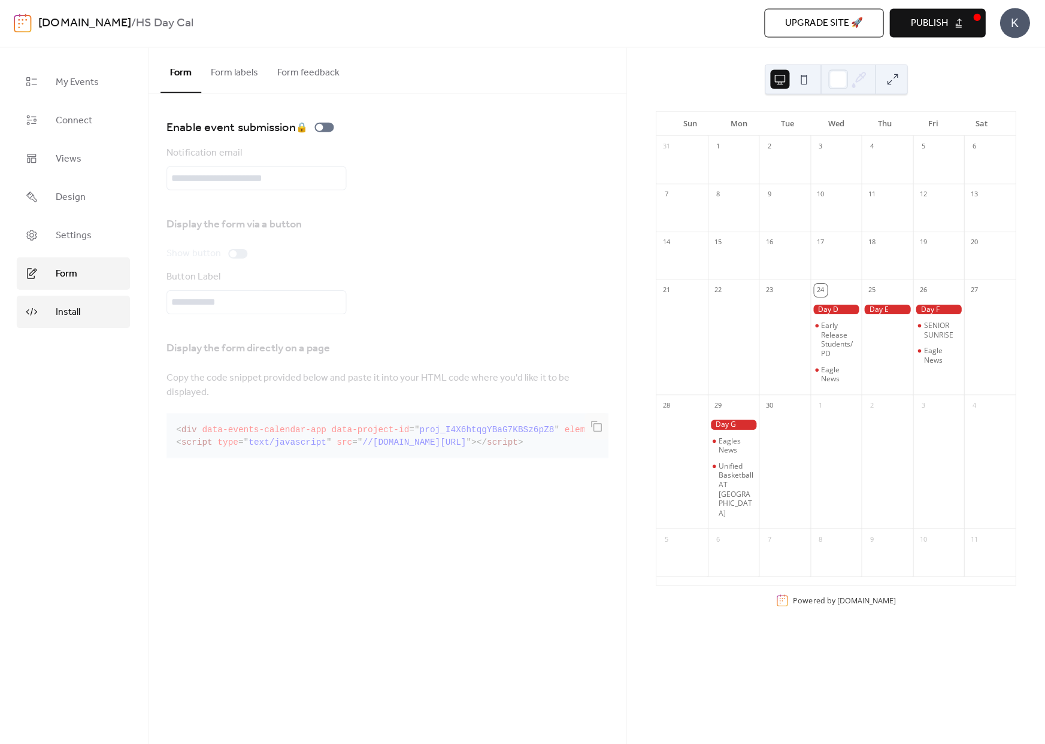
click at [81, 316] on span "Install" at bounding box center [69, 313] width 25 height 14
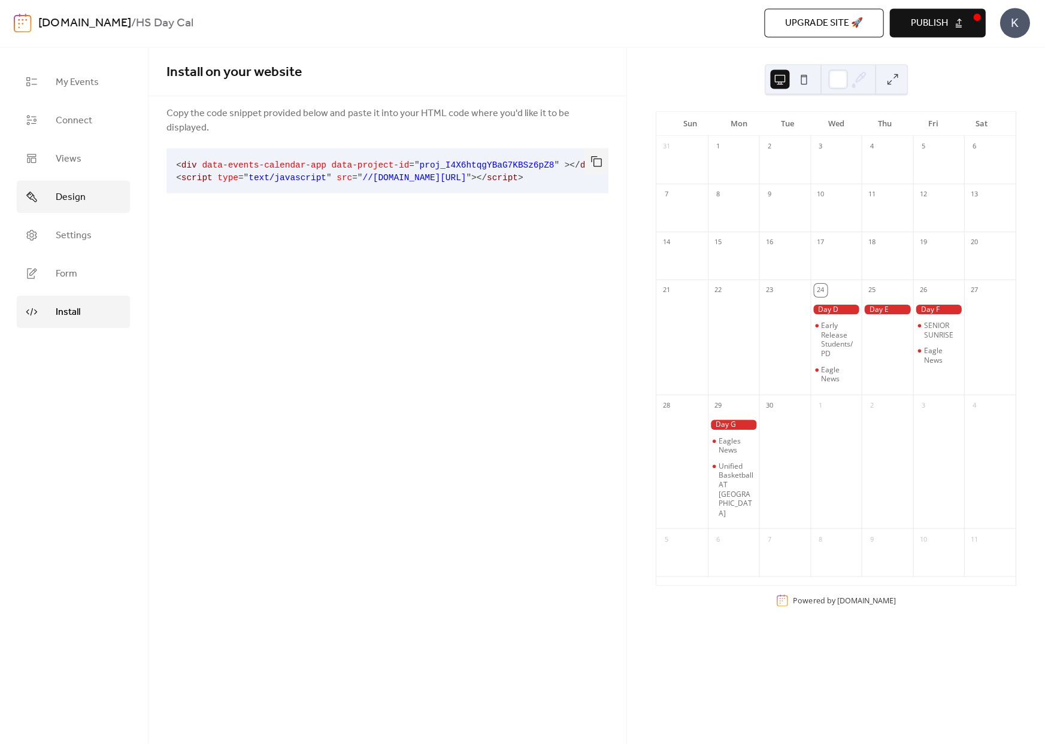
click at [72, 191] on span "Design" at bounding box center [72, 198] width 30 height 14
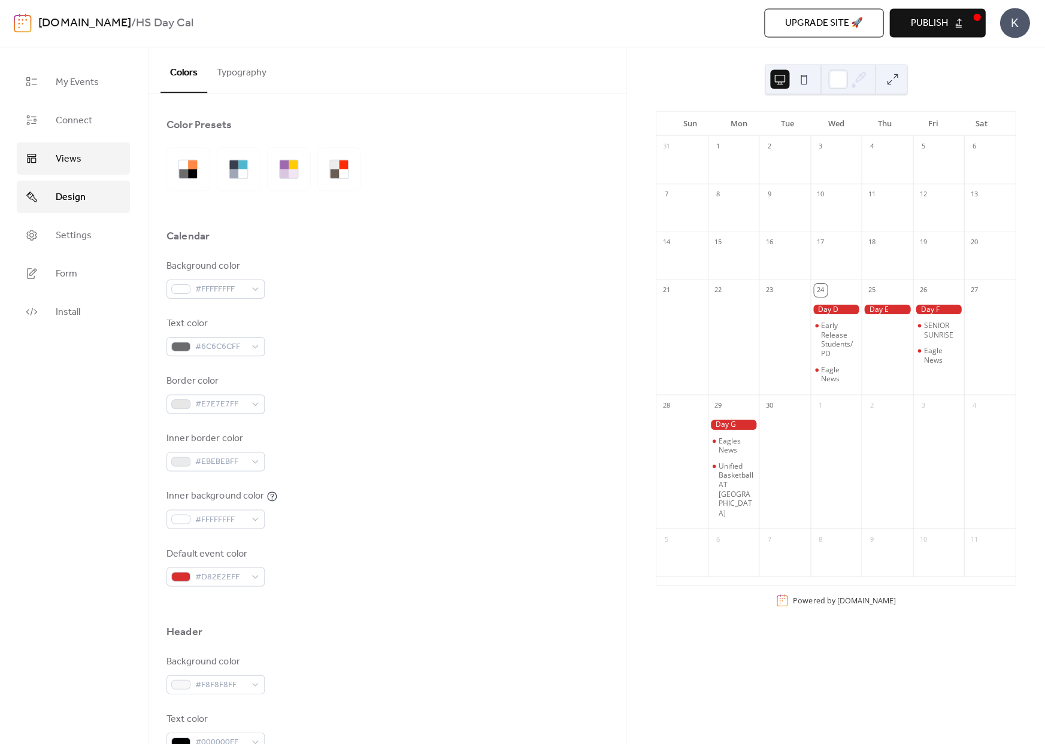
click at [75, 159] on span "Views" at bounding box center [70, 160] width 26 height 14
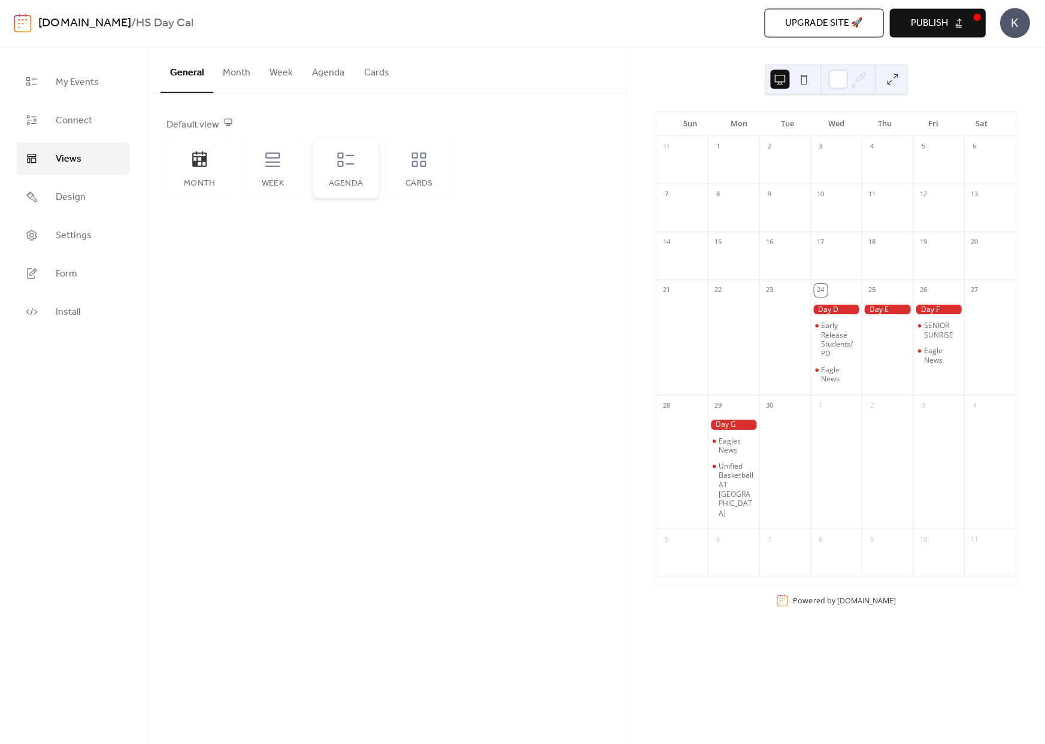
click at [336, 172] on div "Agenda" at bounding box center [347, 169] width 66 height 60
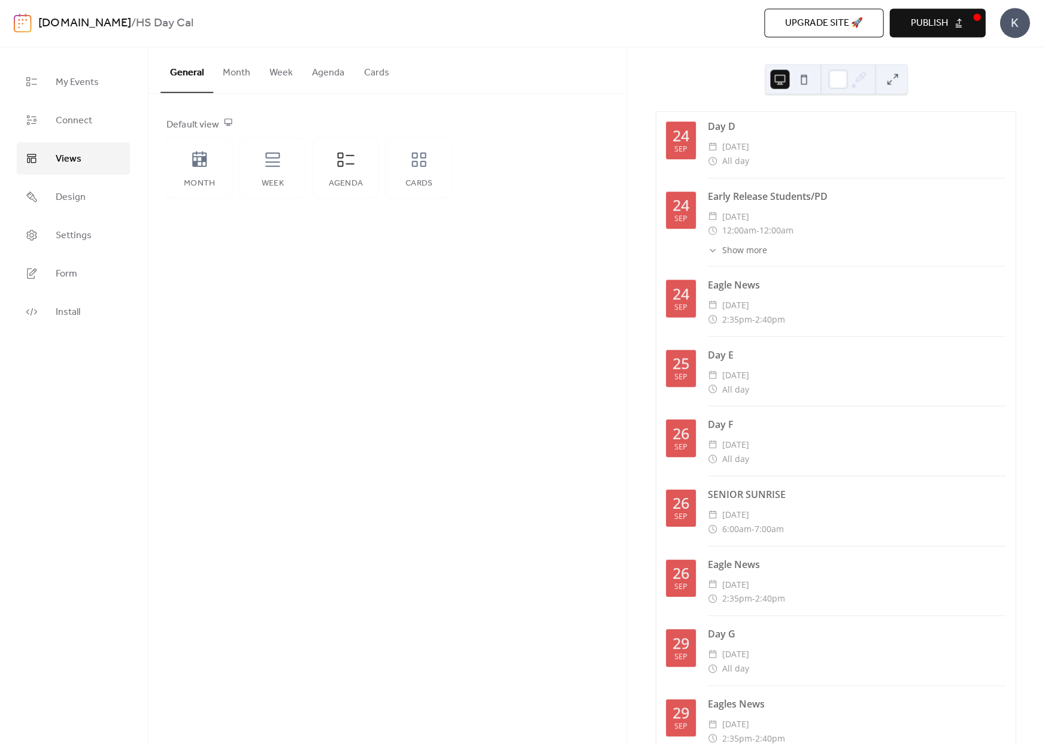
click at [750, 517] on span "[DATE]" at bounding box center [736, 515] width 27 height 14
click at [675, 510] on div "26" at bounding box center [681, 503] width 17 height 15
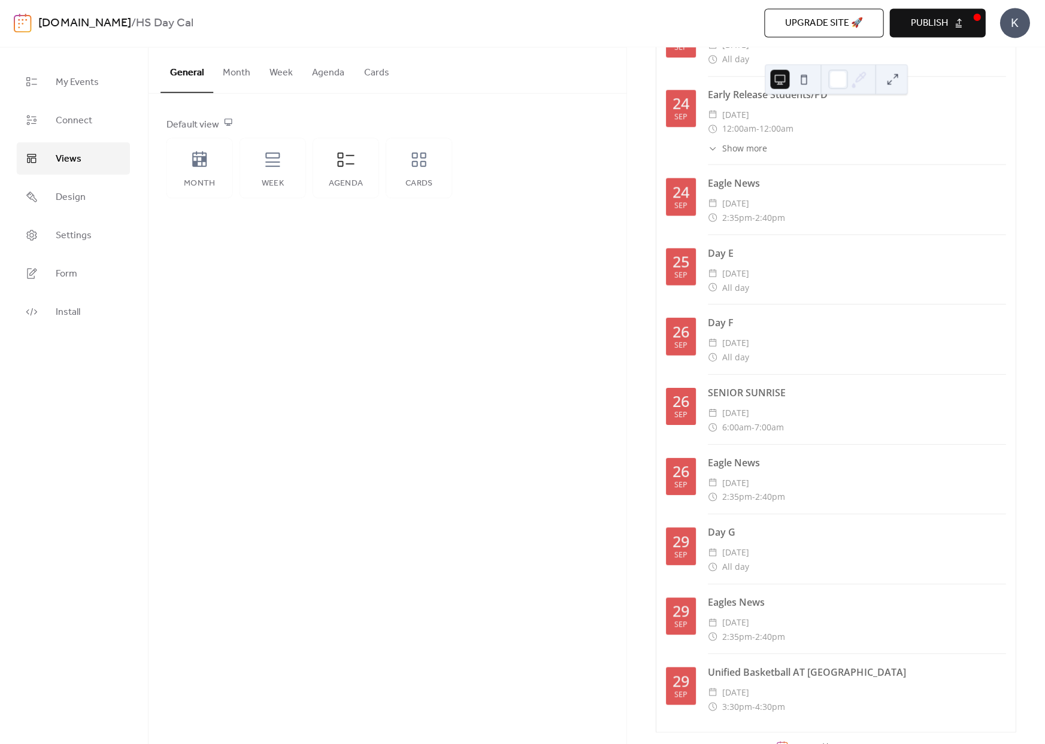
scroll to position [113, 0]
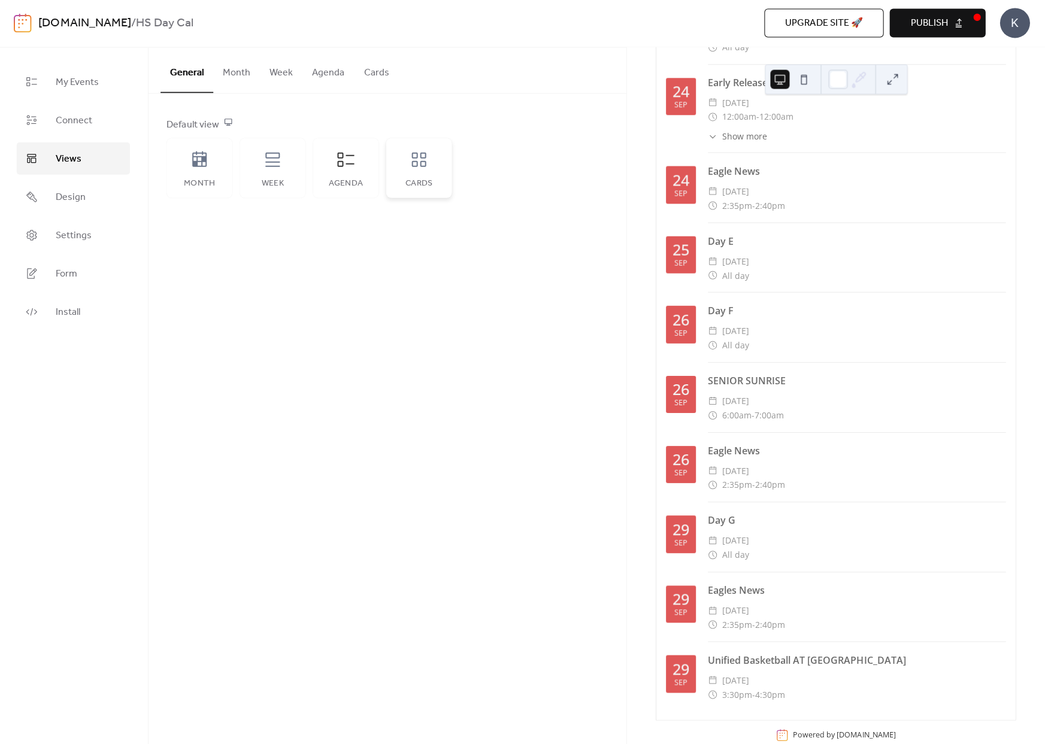
click at [418, 189] on div "Cards" at bounding box center [420, 169] width 66 height 60
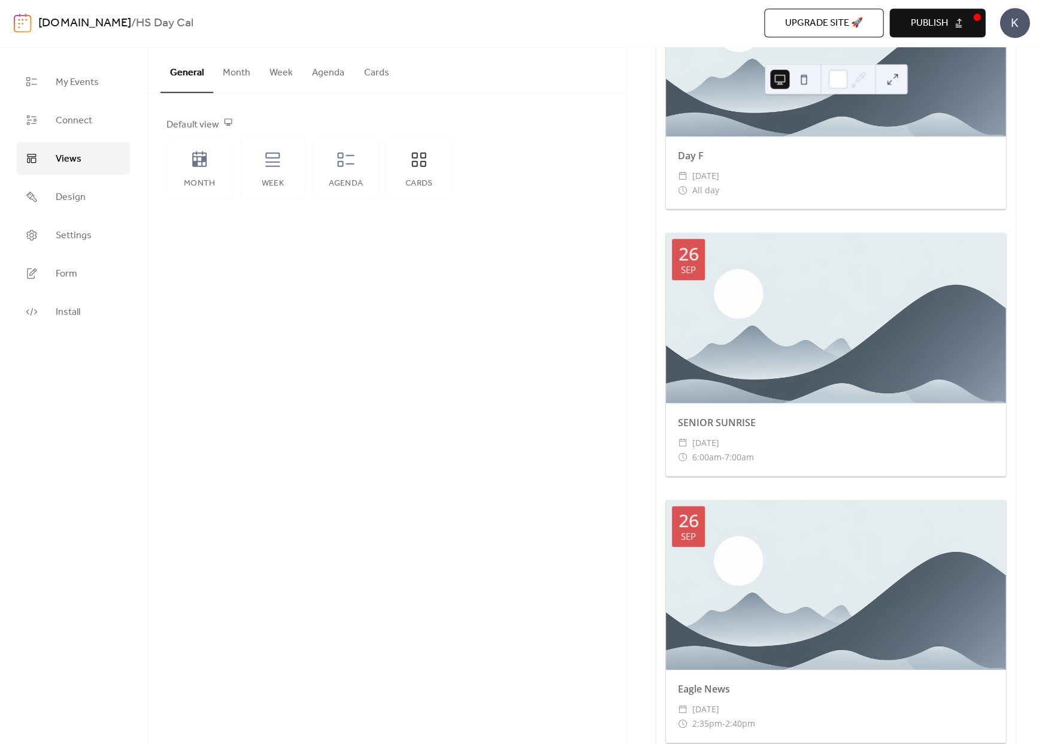
scroll to position [1343, 0]
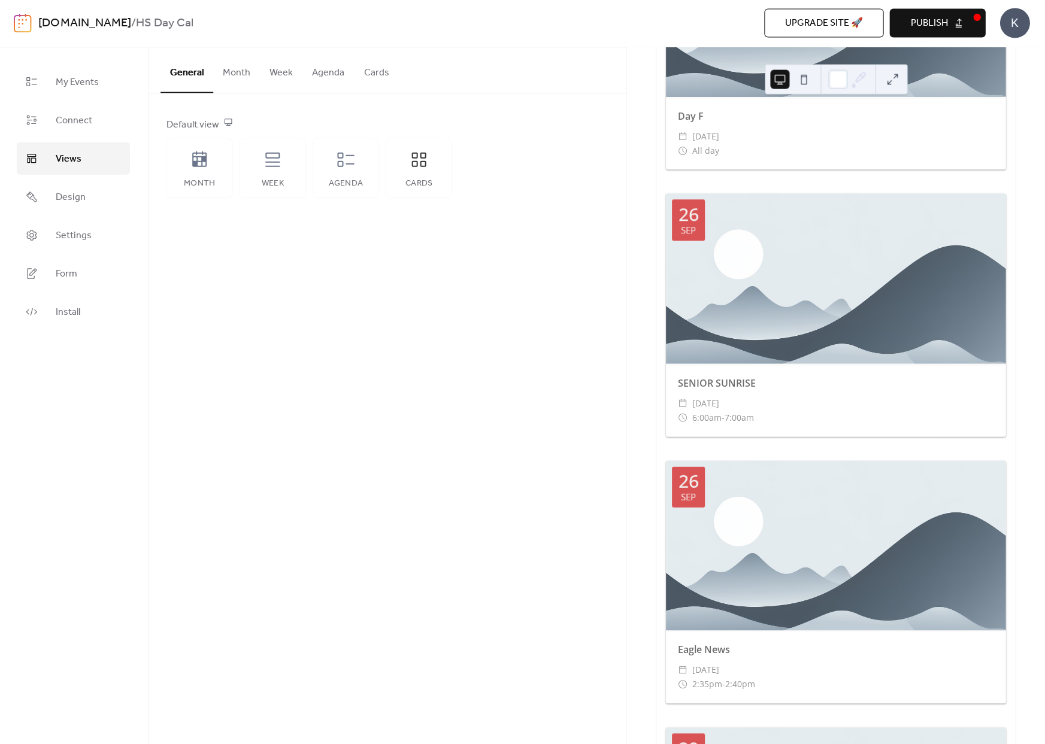
click at [736, 392] on div "SENIOR SUNRISE ​ [DATE] ​ 6:00am - 7:00am" at bounding box center [836, 400] width 340 height 73
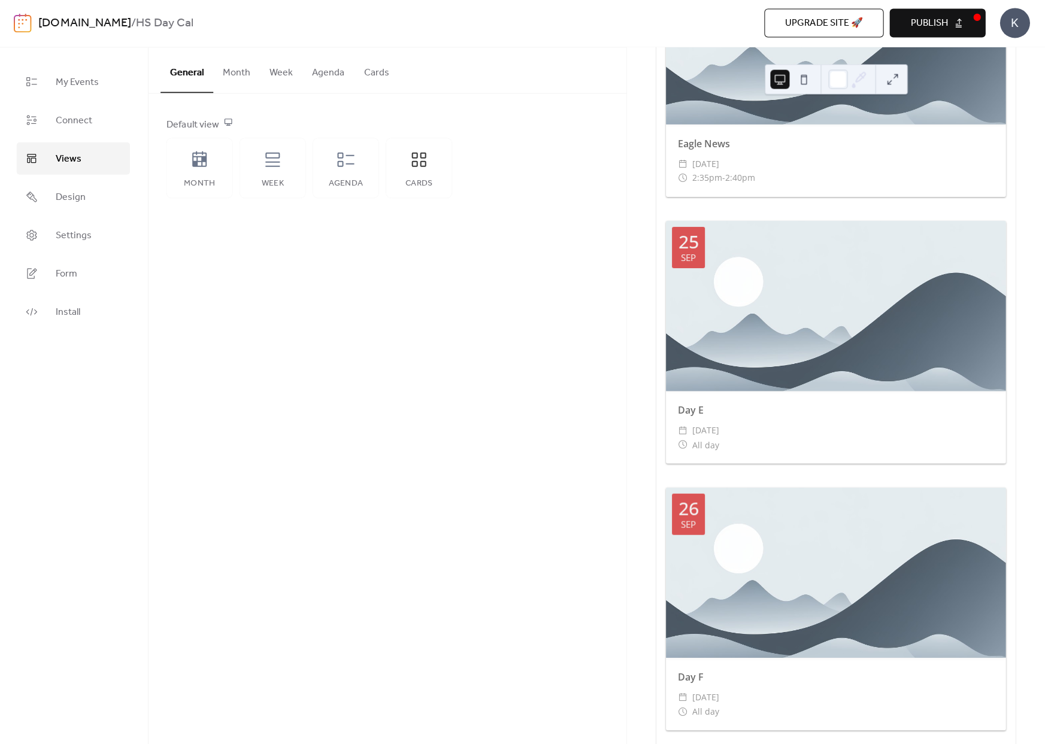
scroll to position [0, 0]
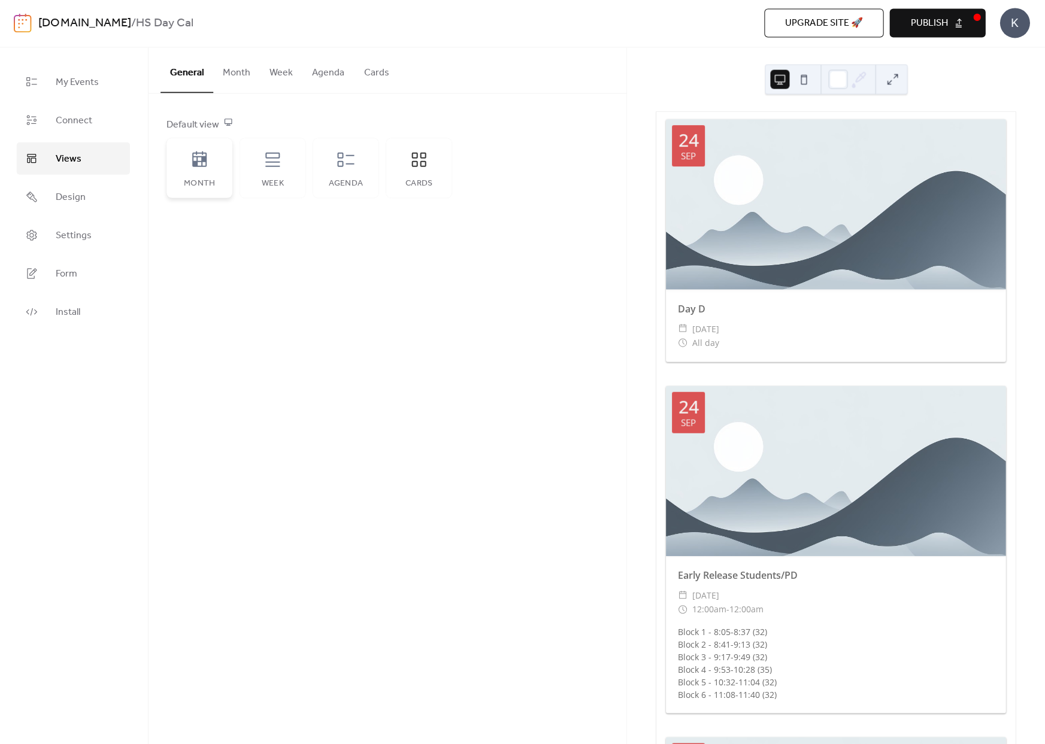
click at [169, 177] on div "Month" at bounding box center [201, 169] width 66 height 60
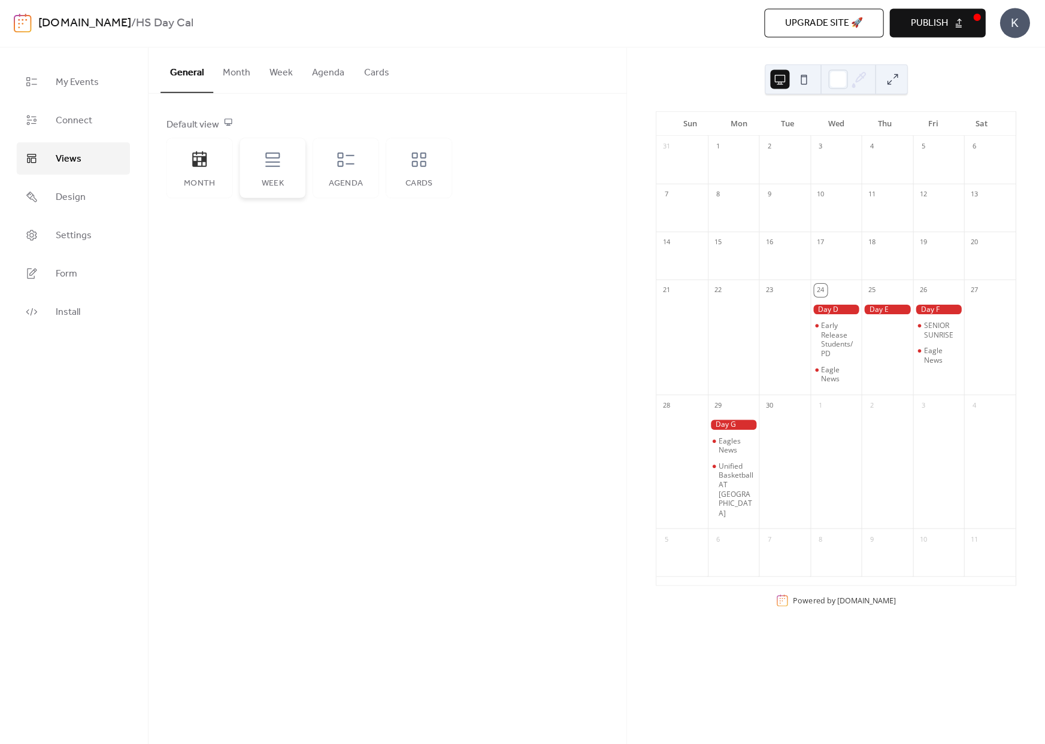
click at [269, 172] on div "Week" at bounding box center [274, 169] width 66 height 60
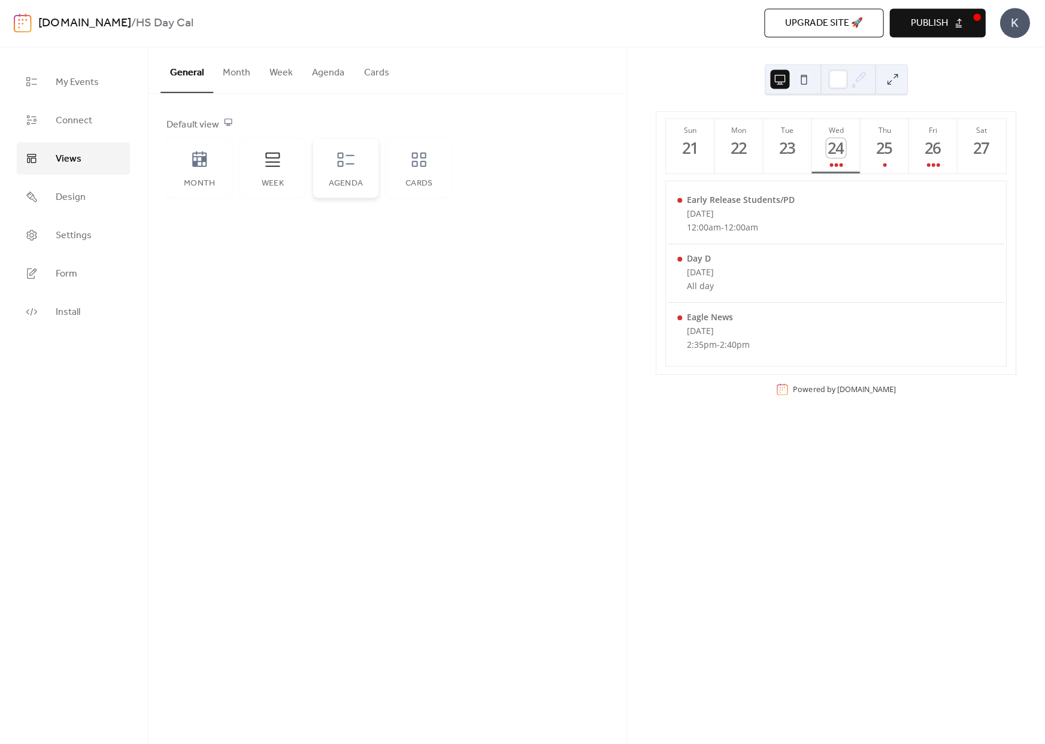
click at [369, 162] on div "Agenda" at bounding box center [347, 169] width 66 height 60
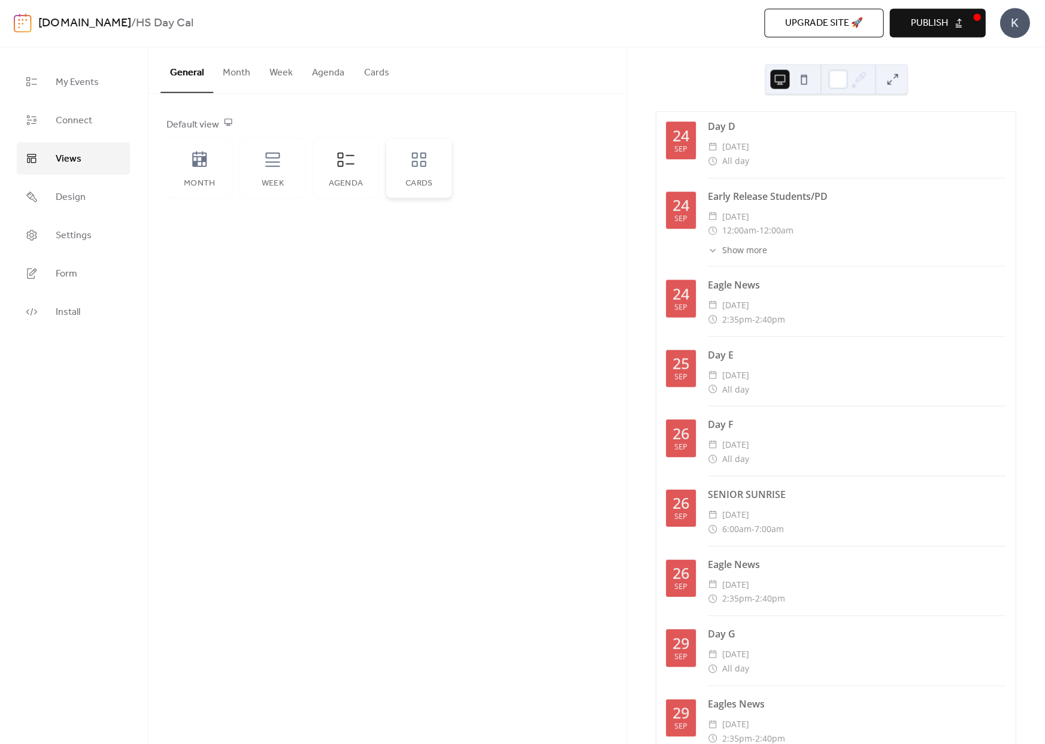
click at [408, 168] on div "Cards" at bounding box center [420, 169] width 66 height 60
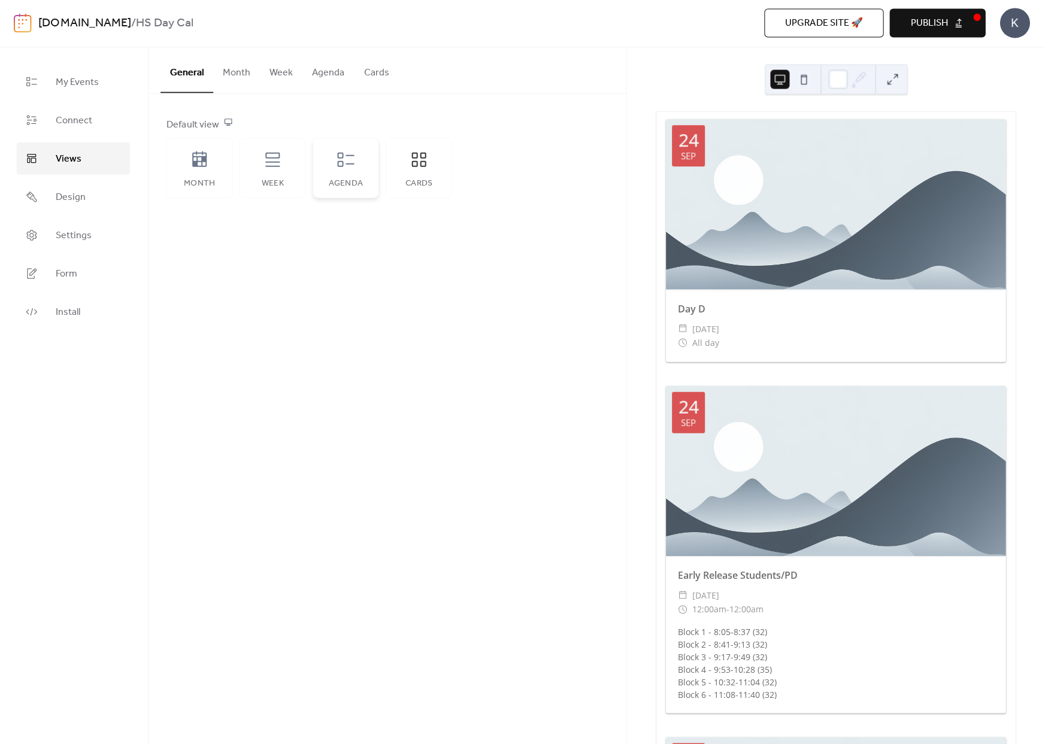
click at [356, 159] on div "Agenda" at bounding box center [347, 169] width 66 height 60
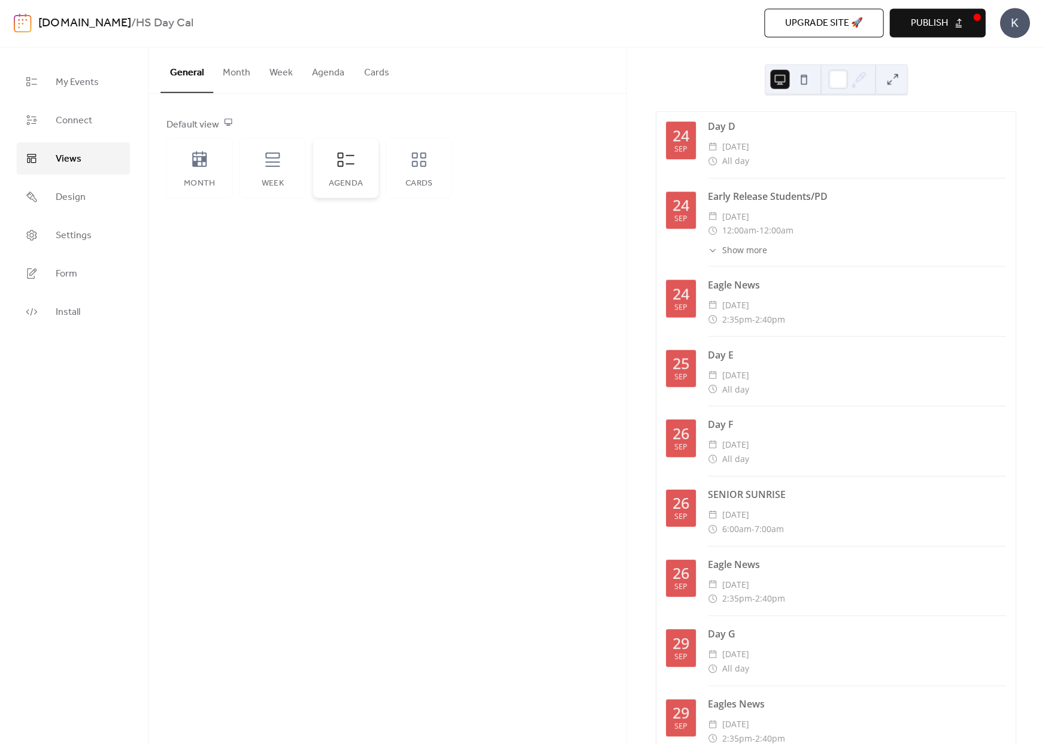
click at [356, 159] on div "Agenda" at bounding box center [347, 169] width 66 height 60
click at [436, 151] on div "Cards" at bounding box center [420, 169] width 66 height 60
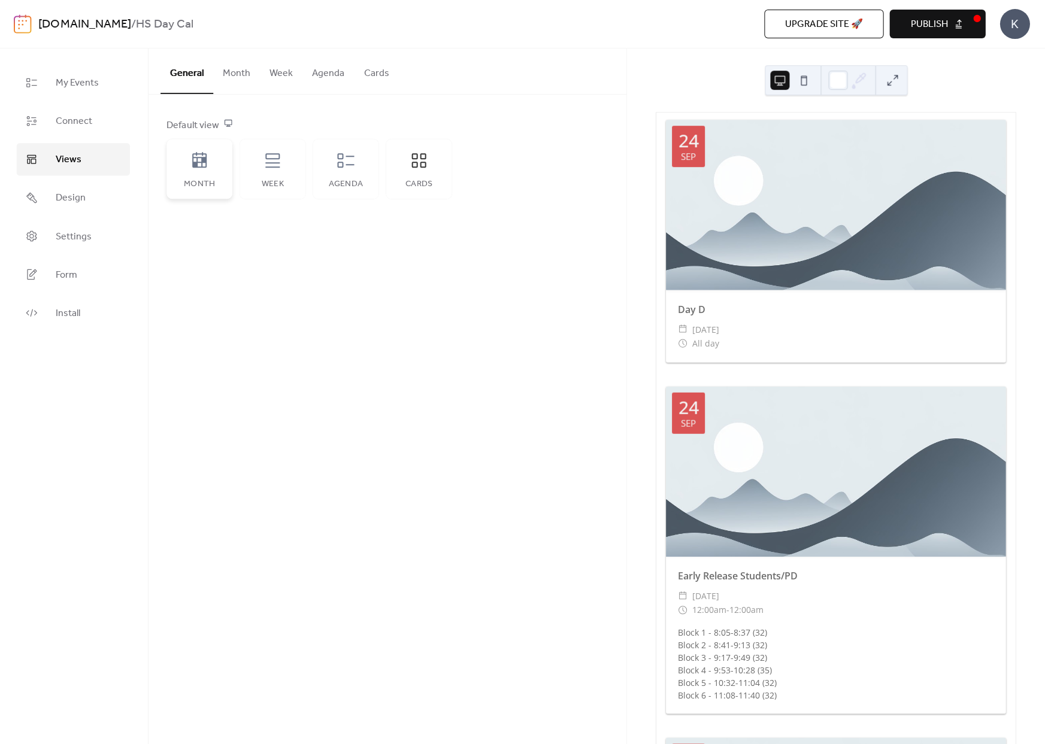
click at [229, 184] on div "Month" at bounding box center [201, 169] width 66 height 60
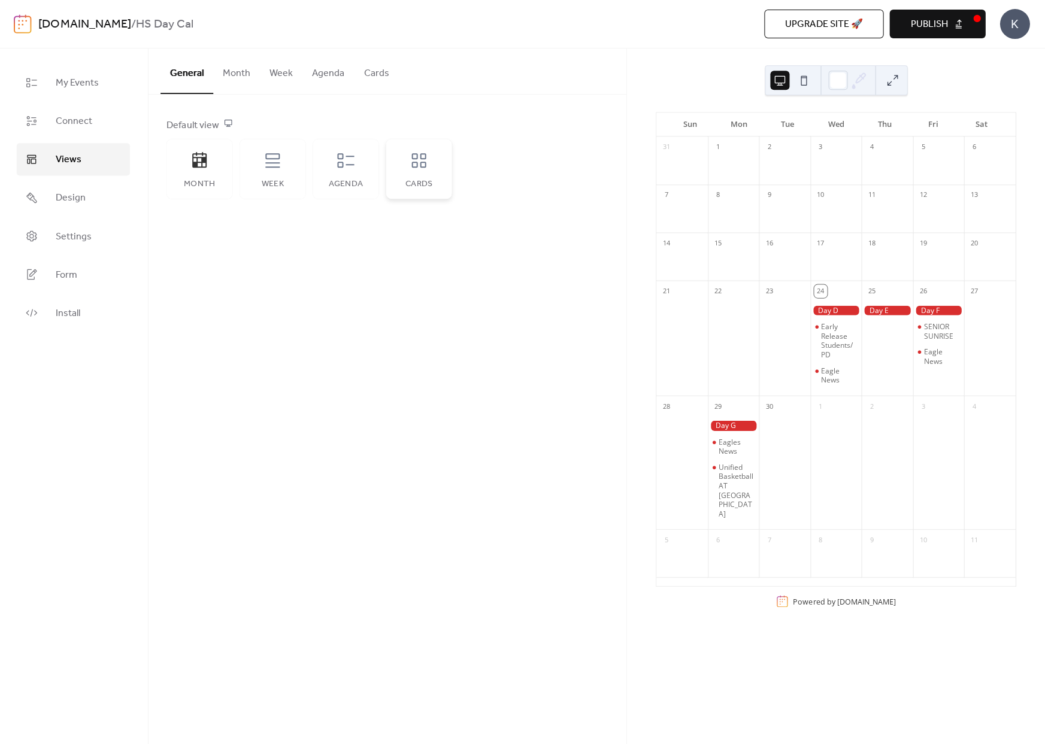
click at [419, 179] on div "Cards" at bounding box center [420, 169] width 66 height 60
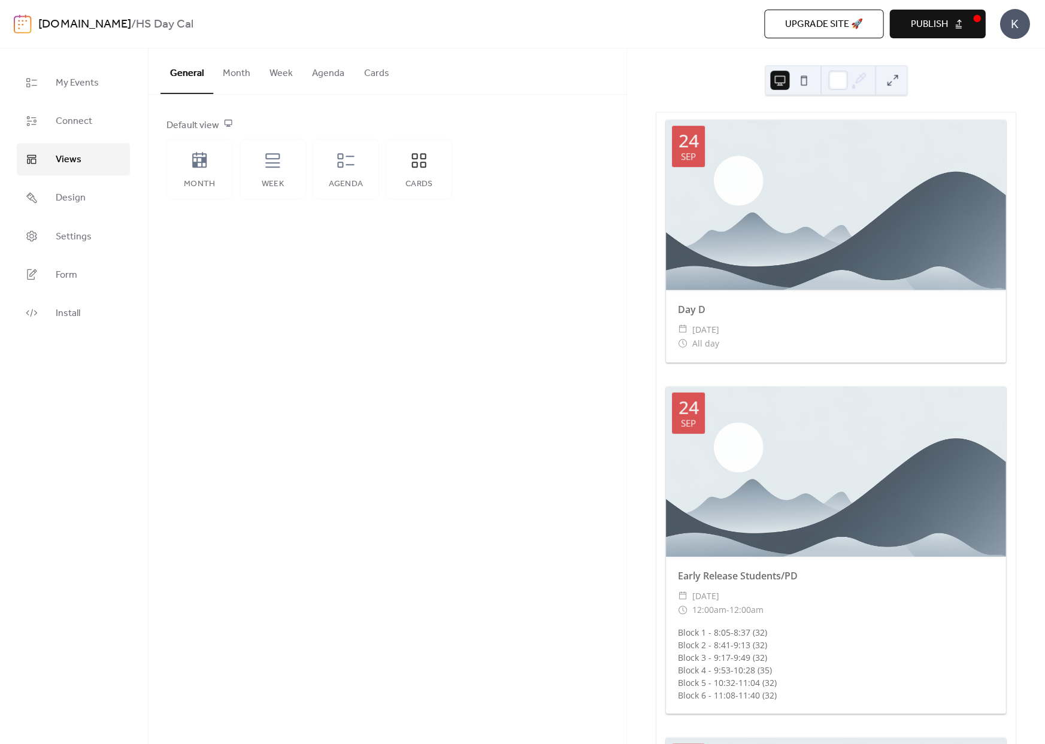
click at [802, 81] on button at bounding box center [804, 80] width 19 height 19
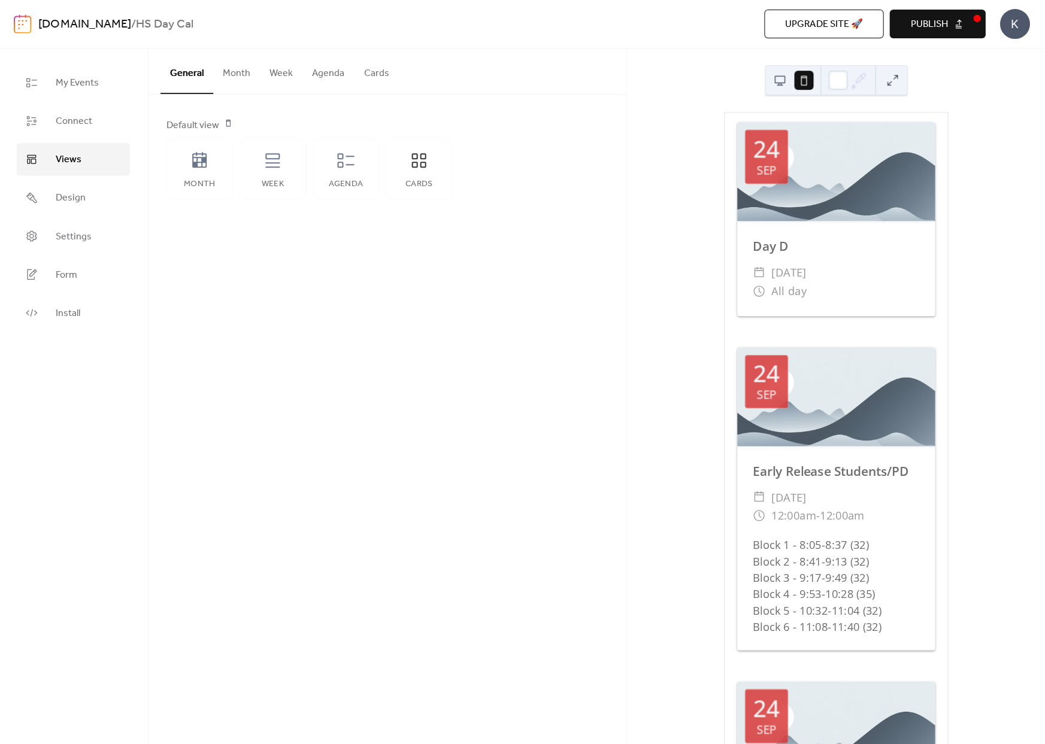
click at [782, 73] on button at bounding box center [780, 80] width 19 height 19
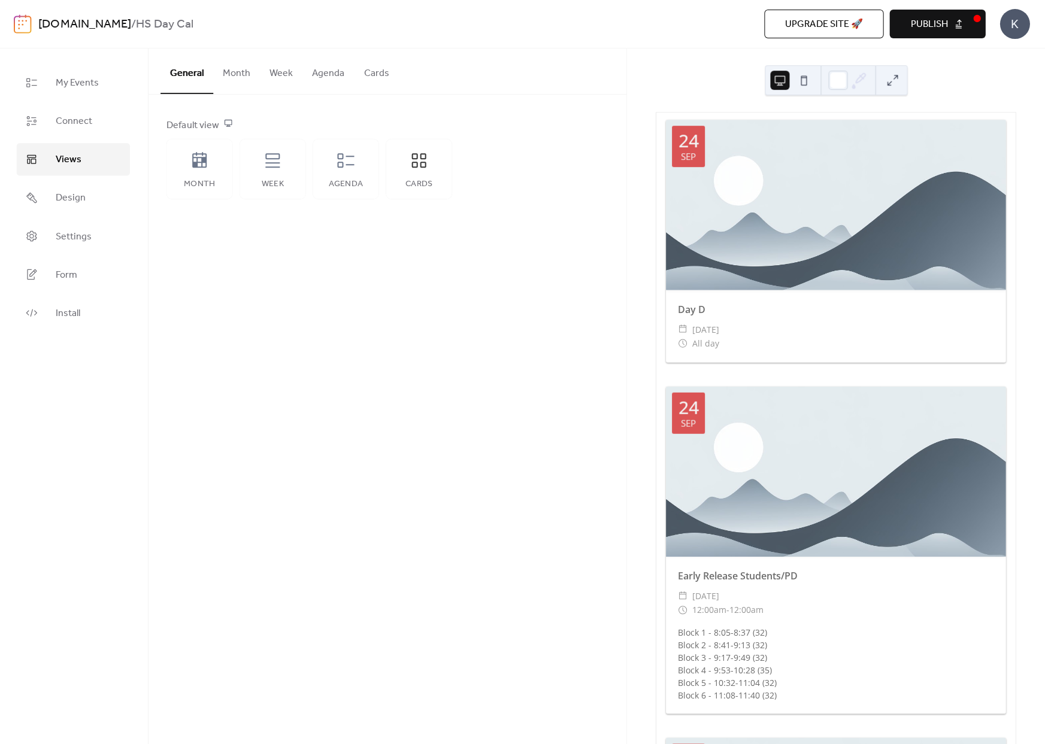
click at [234, 72] on button "Month" at bounding box center [237, 71] width 47 height 44
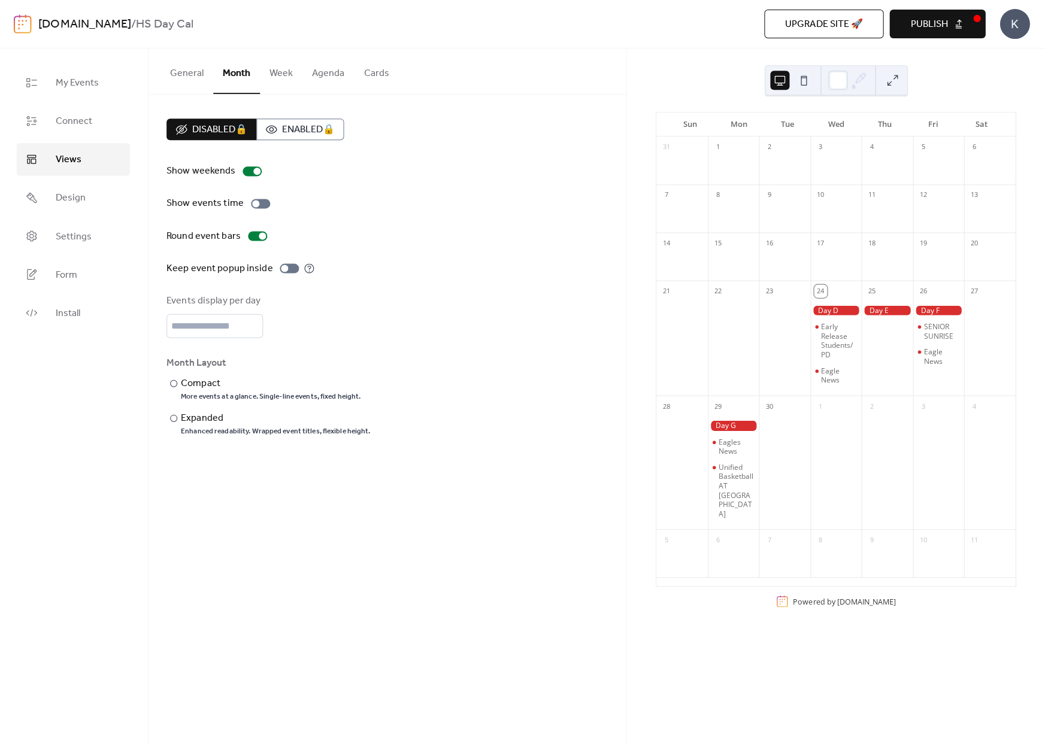
click at [190, 72] on button "General" at bounding box center [188, 71] width 53 height 44
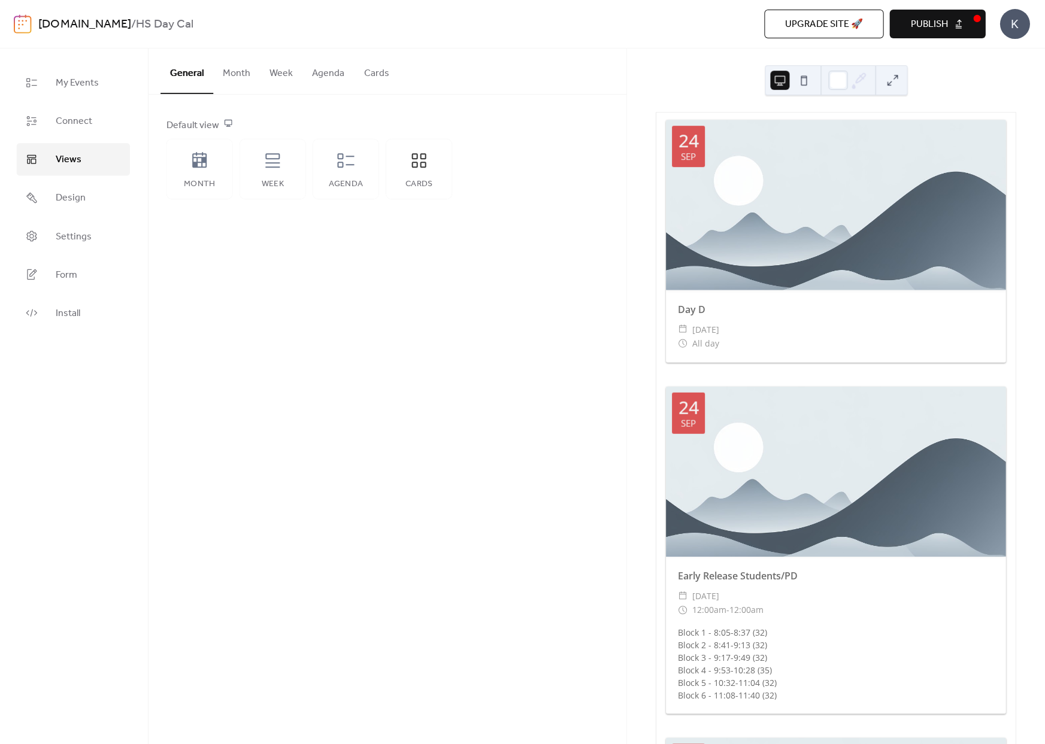
click at [369, 77] on button "Cards" at bounding box center [377, 71] width 44 height 44
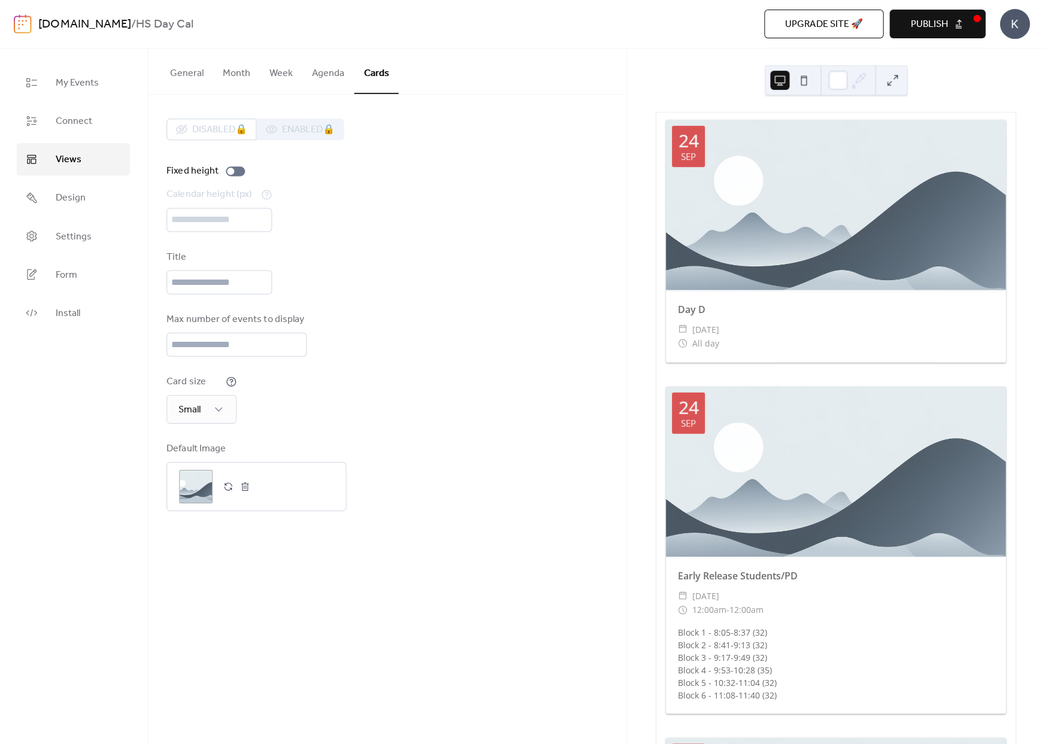
click at [326, 74] on button "Agenda" at bounding box center [329, 71] width 51 height 44
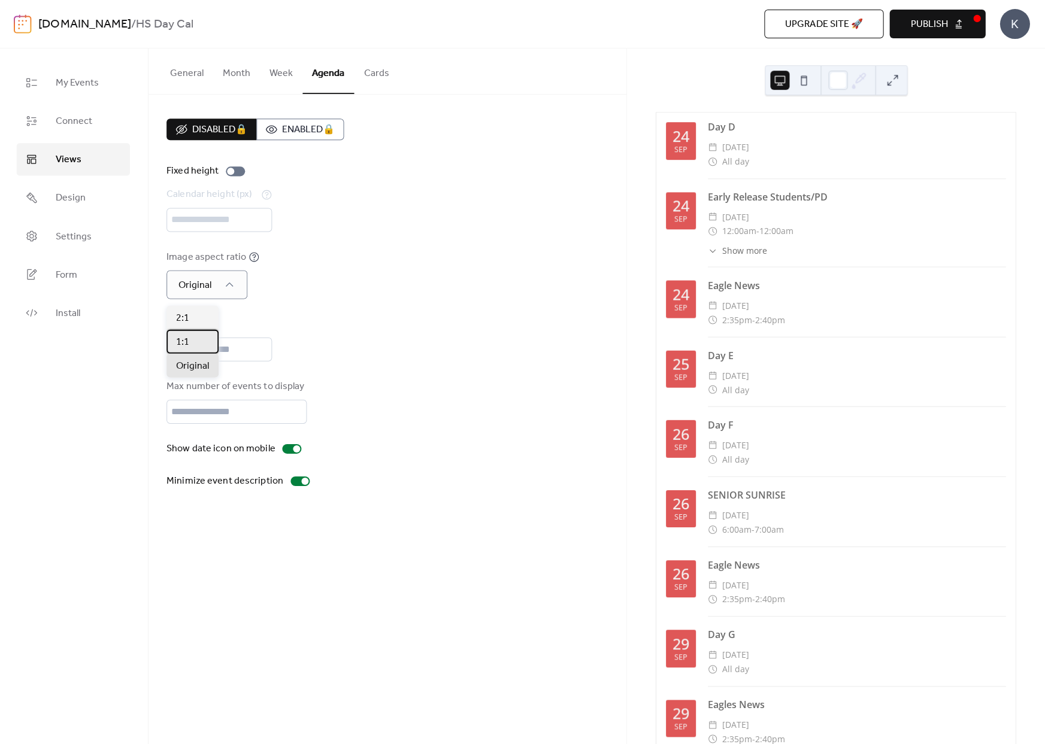
click at [205, 330] on div "1:1" at bounding box center [194, 341] width 52 height 24
click at [220, 290] on div "1:1" at bounding box center [198, 284] width 61 height 29
click at [196, 310] on div "2:1" at bounding box center [194, 317] width 52 height 24
click at [281, 420] on input "**" at bounding box center [238, 411] width 140 height 24
drag, startPoint x: 234, startPoint y: 421, endPoint x: 170, endPoint y: 413, distance: 64.0
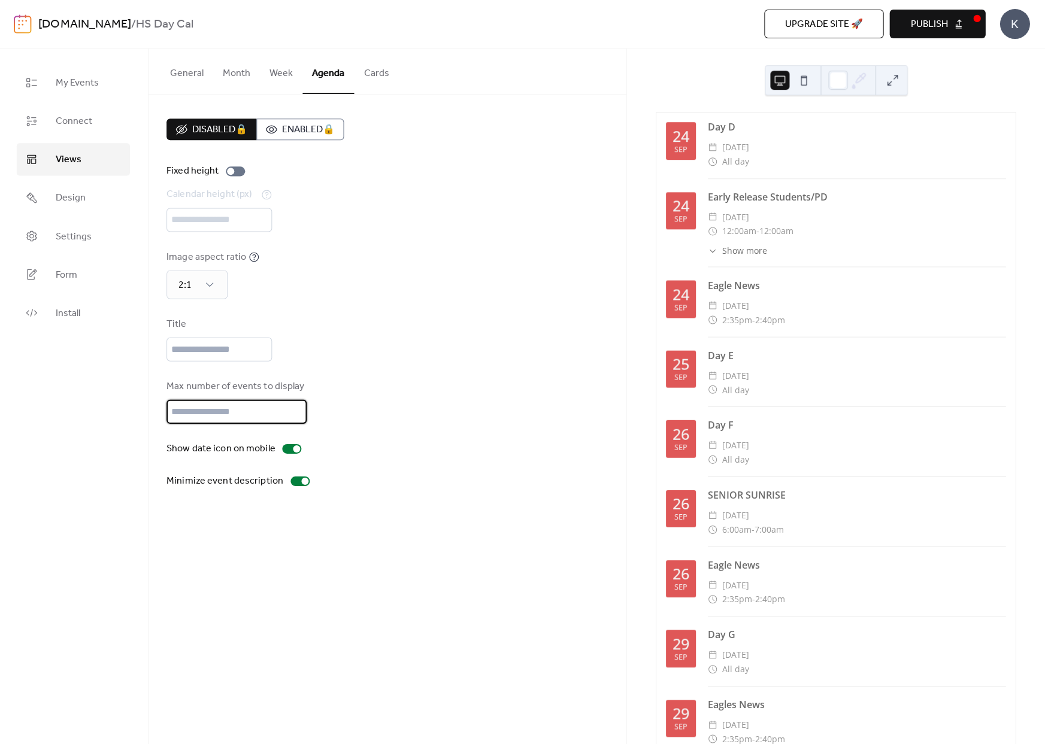
click at [170, 413] on input "**" at bounding box center [238, 411] width 140 height 24
type input "*"
